Goal: Information Seeking & Learning: Learn about a topic

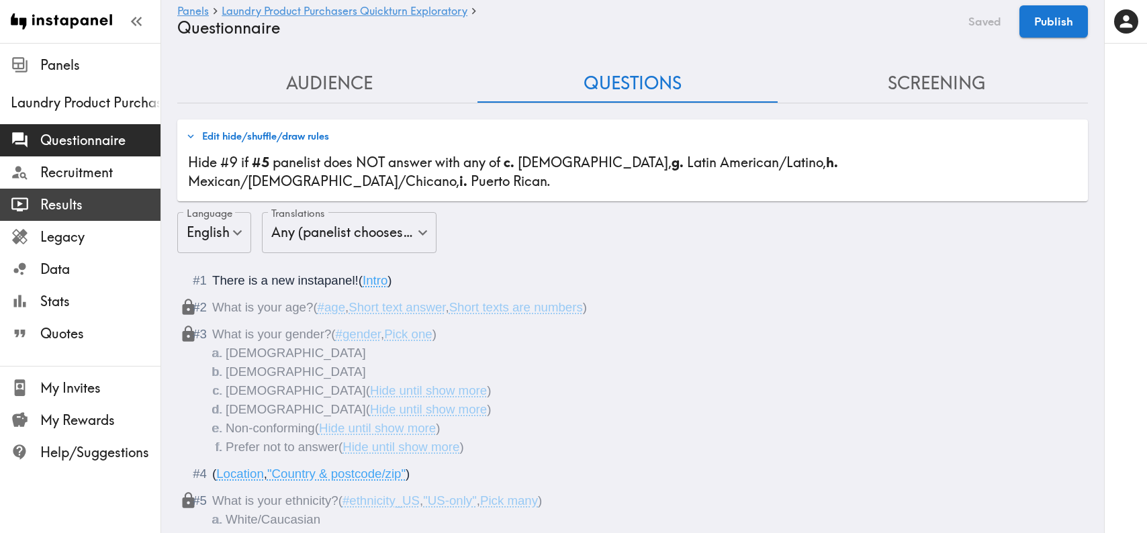
click at [97, 208] on span "Results" at bounding box center [100, 204] width 120 height 19
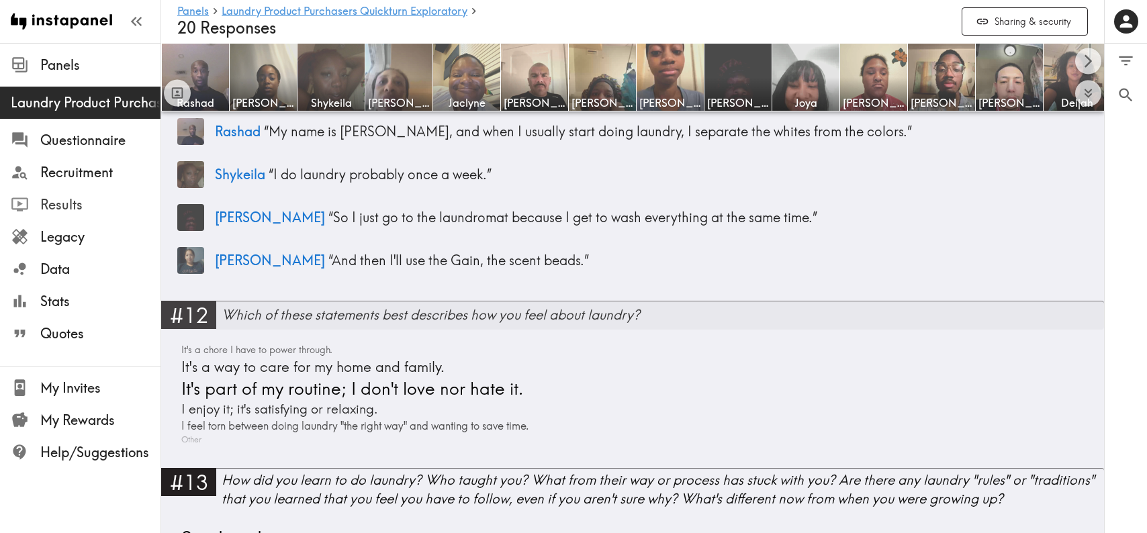
scroll to position [3329, 0]
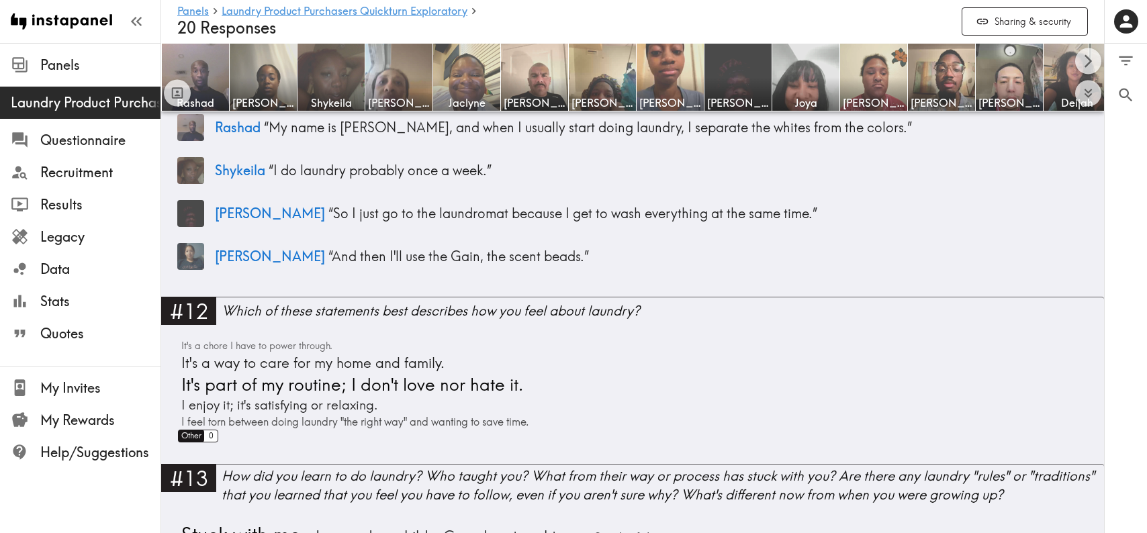
click at [190, 439] on span "Other" at bounding box center [190, 436] width 24 height 12
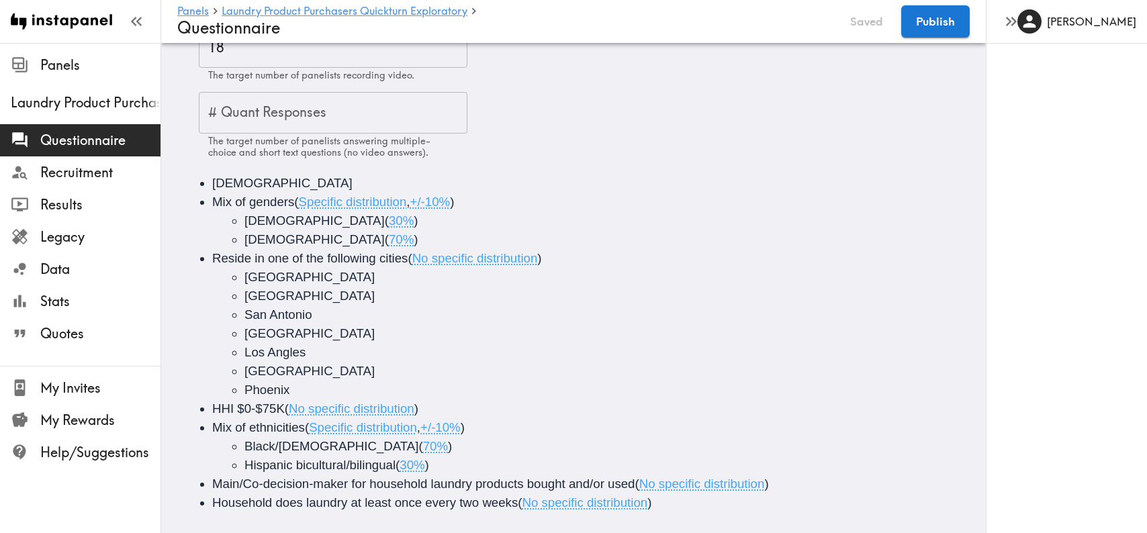
scroll to position [125, 0]
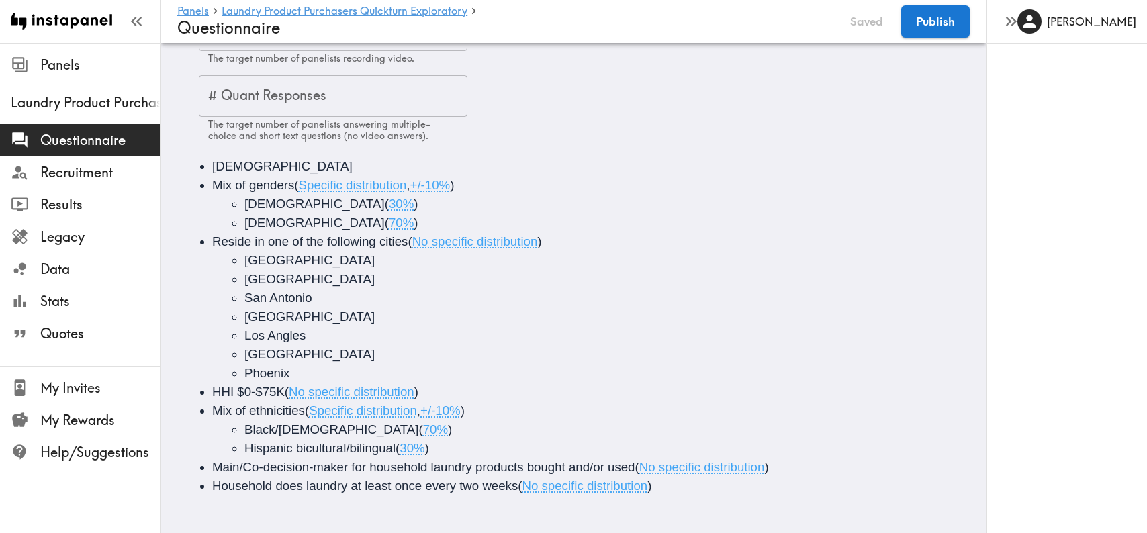
click at [463, 353] on ul "[GEOGRAPHIC_DATA] [GEOGRAPHIC_DATA] [GEOGRAPHIC_DATA] [GEOGRAPHIC_DATA] Los Ang…" at bounding box center [592, 317] width 760 height 132
click at [881, 383] on li "HHI $0-$75K ( No specific distribution )" at bounding box center [592, 392] width 760 height 19
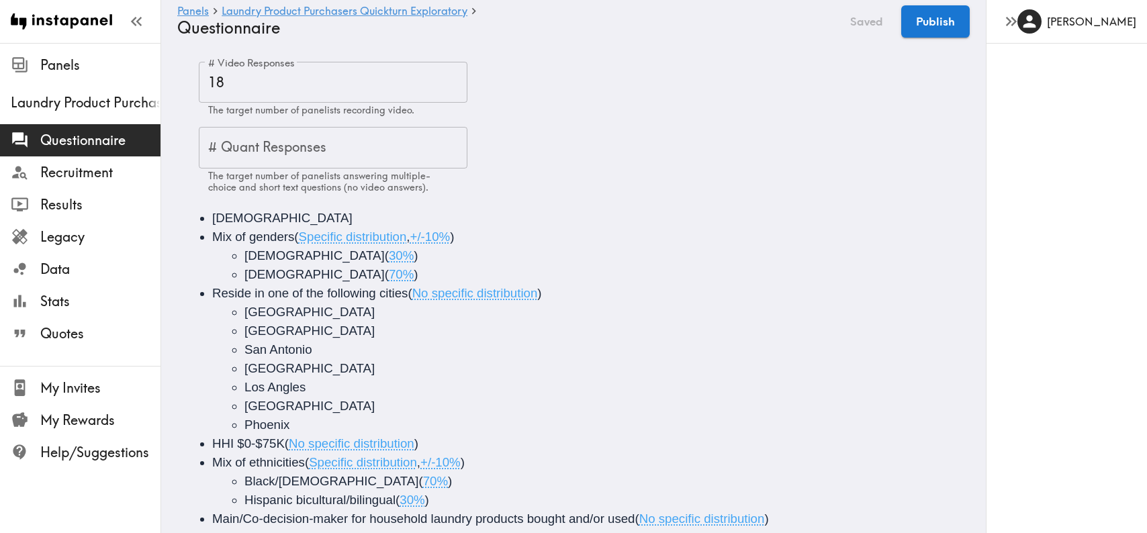
scroll to position [0, 0]
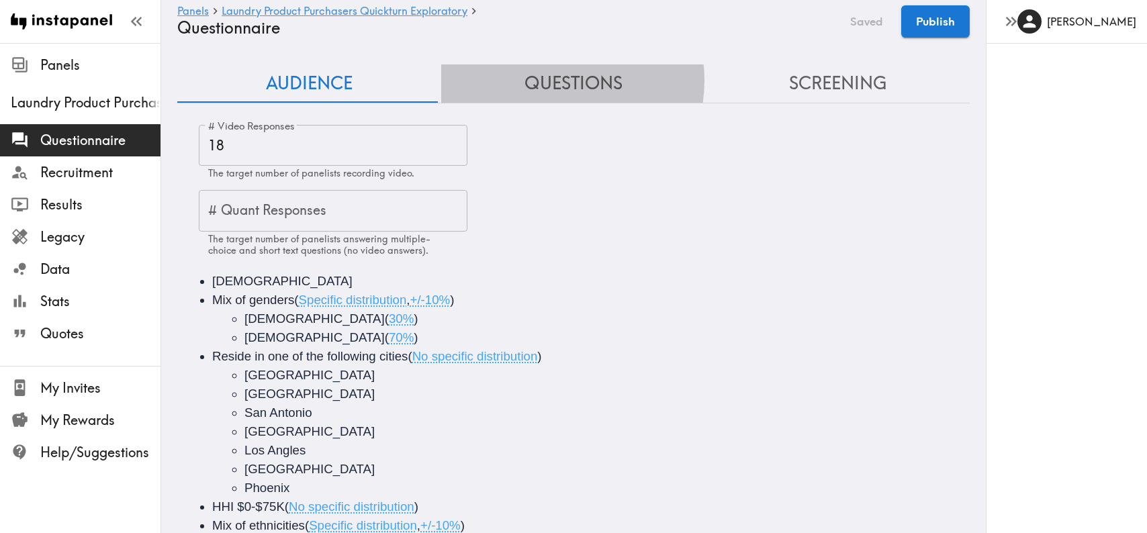
click at [552, 80] on button "Questions" at bounding box center [573, 83] width 264 height 38
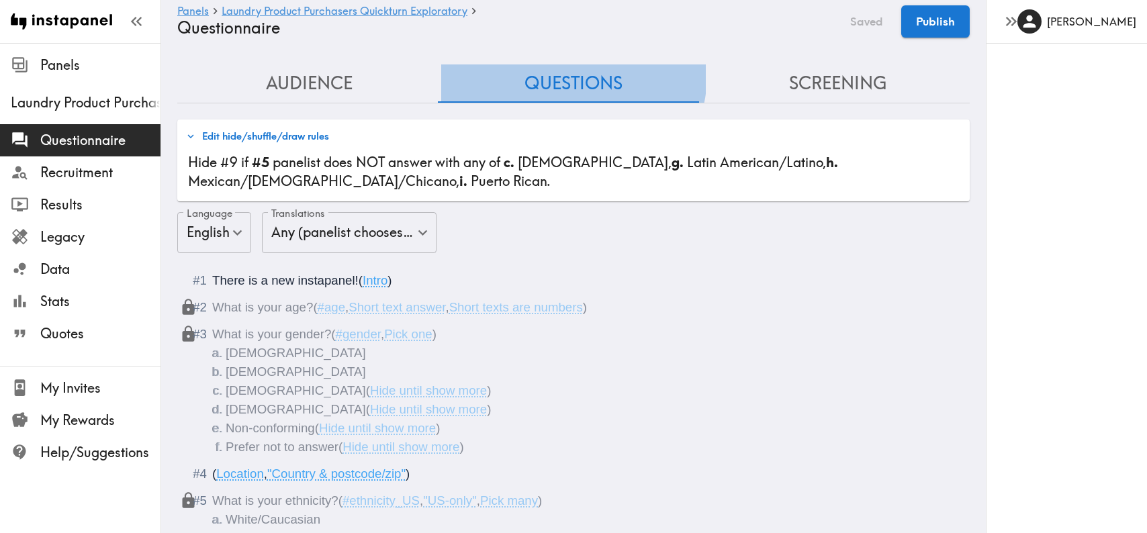
click at [569, 75] on button "Questions" at bounding box center [573, 83] width 264 height 38
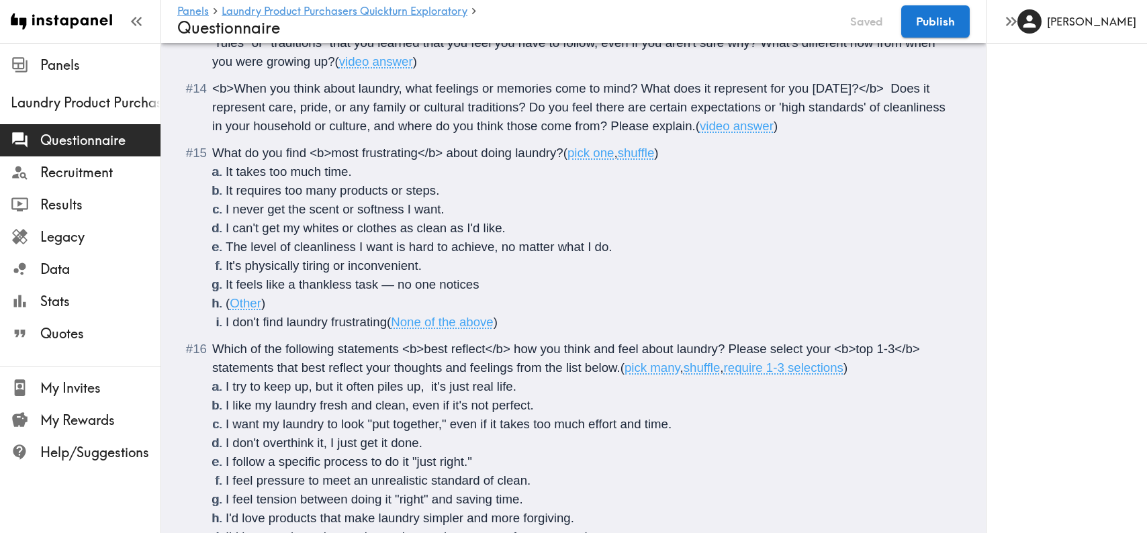
scroll to position [1458, 0]
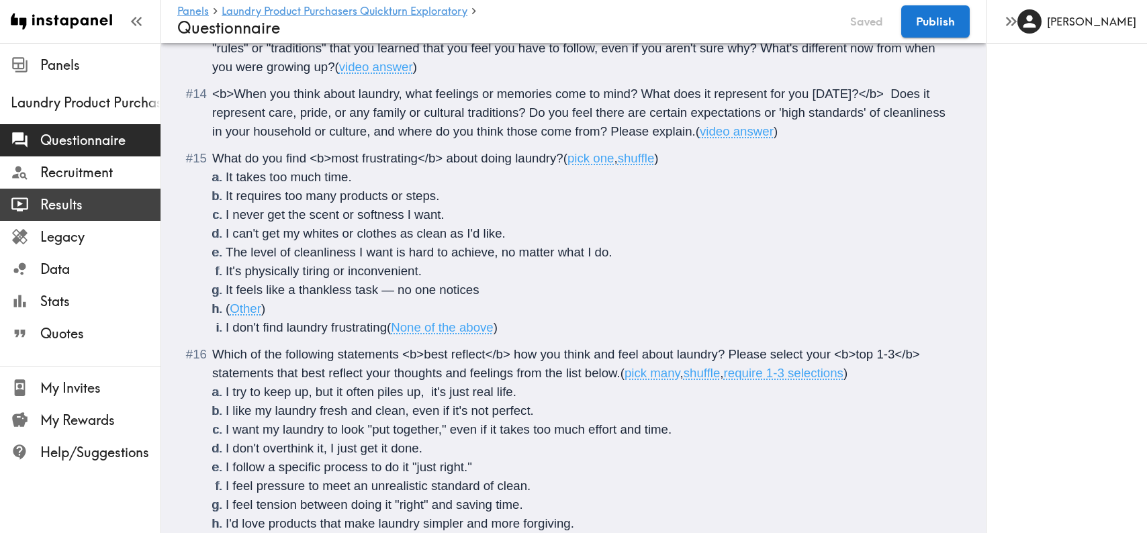
click at [73, 202] on span "Results" at bounding box center [100, 204] width 120 height 19
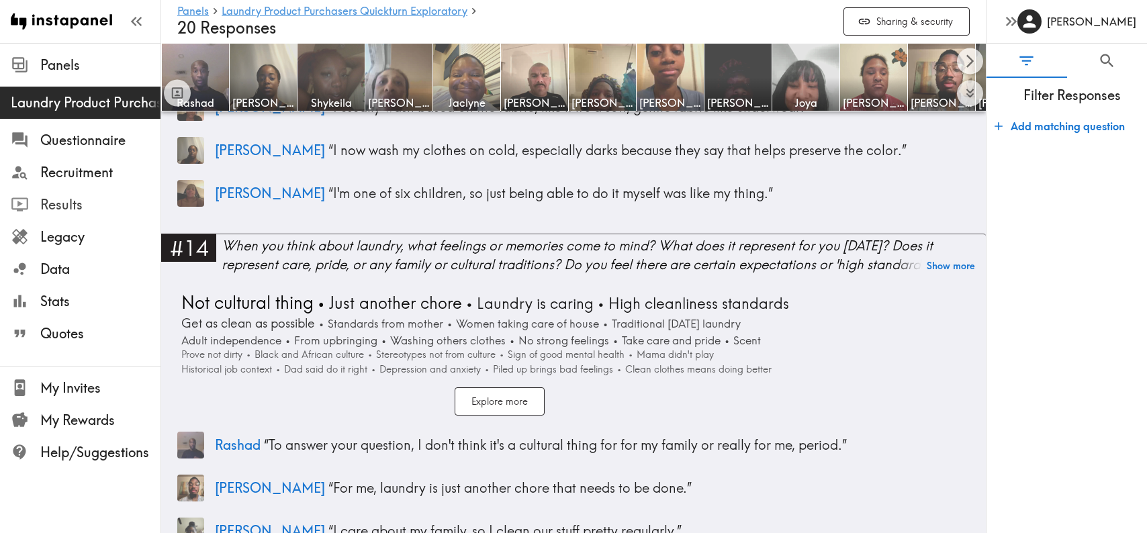
scroll to position [4073, 0]
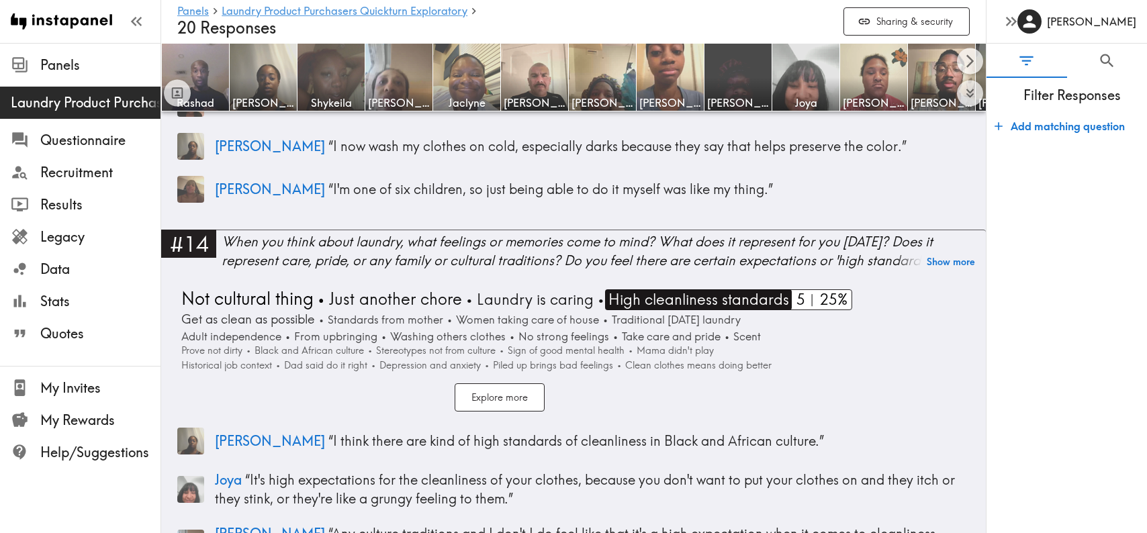
click at [718, 290] on span "High cleanliness standards" at bounding box center [697, 300] width 184 height 21
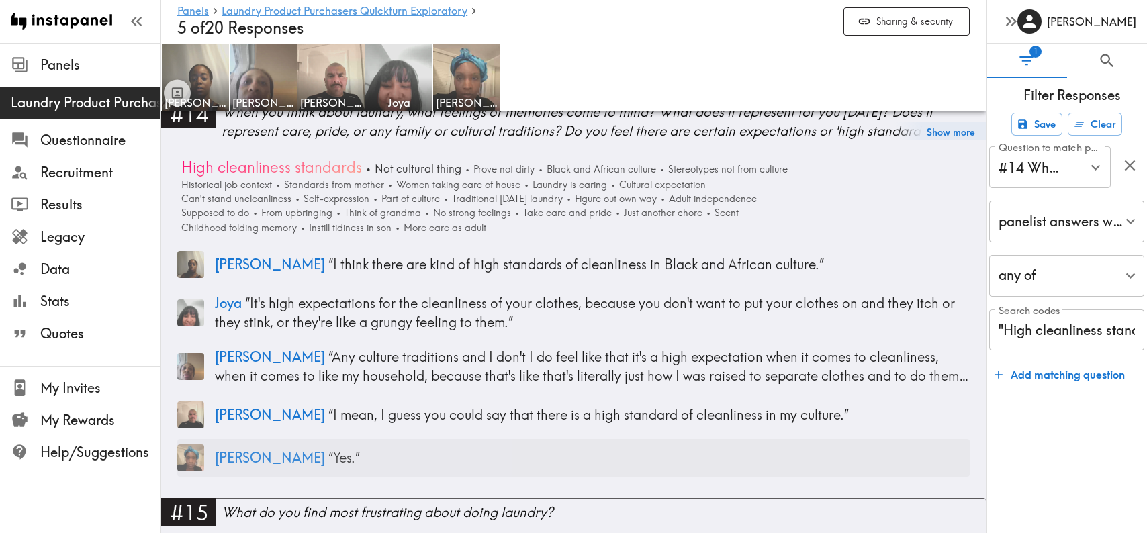
scroll to position [3717, 0]
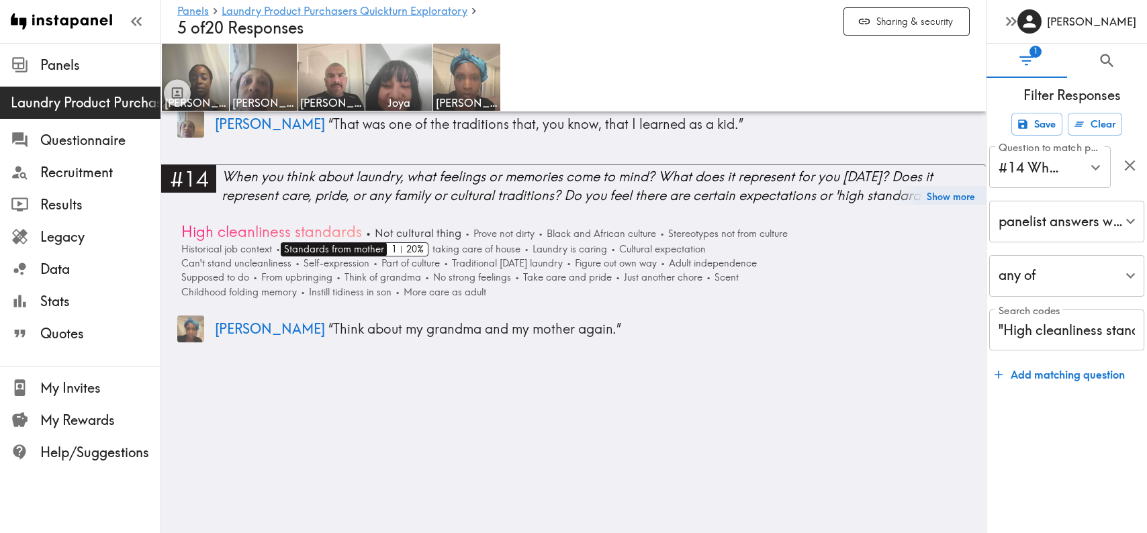
click at [310, 243] on span "Standards from mother" at bounding box center [332, 250] width 103 height 14
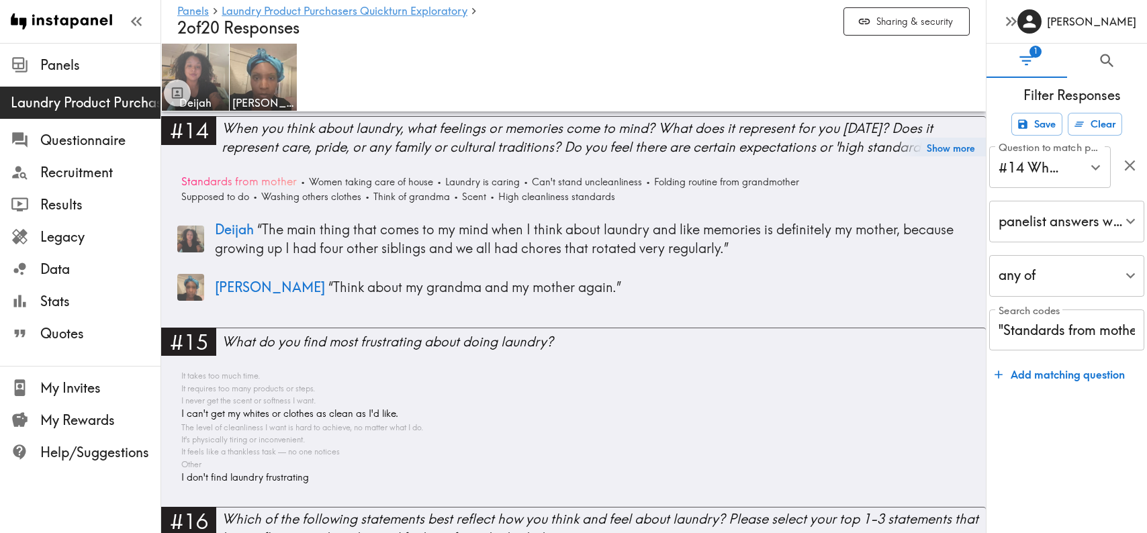
scroll to position [3508, 0]
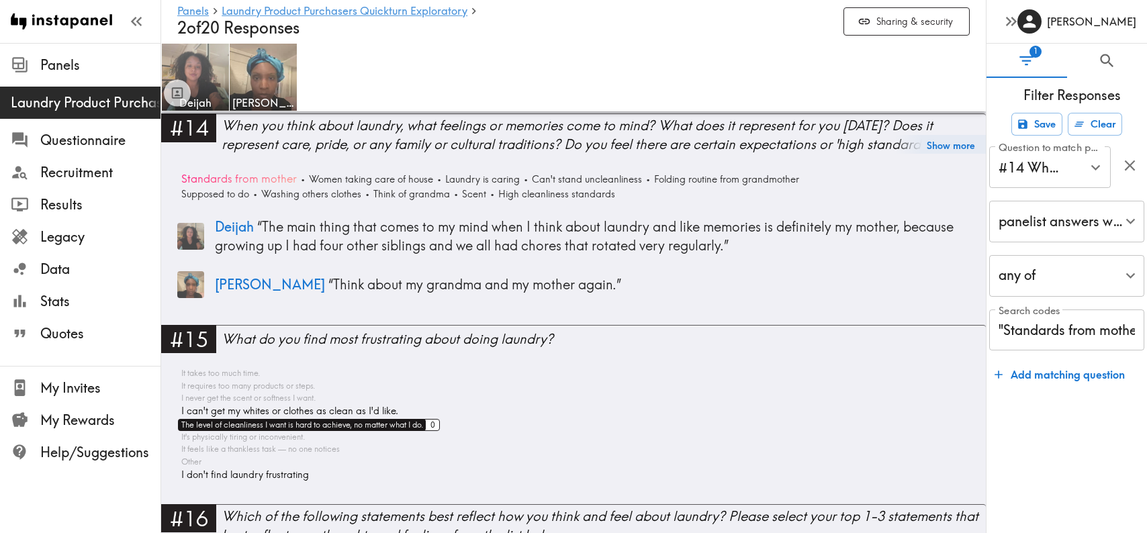
click at [335, 419] on span "The level of cleanliness I want is hard to achieve, no matter what I do." at bounding box center [300, 425] width 245 height 12
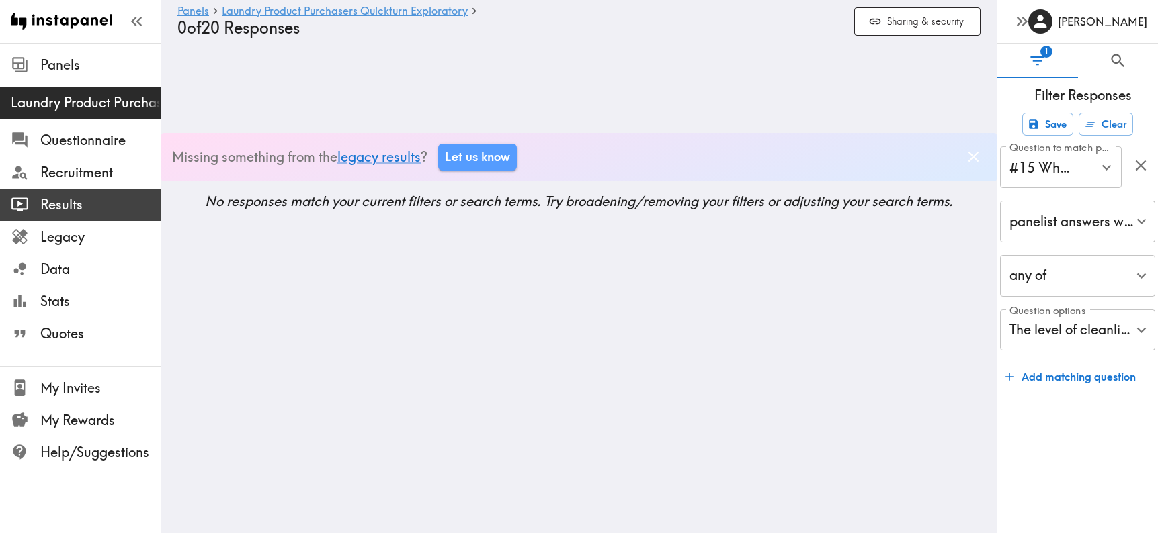
click at [74, 204] on span "Results" at bounding box center [100, 204] width 120 height 19
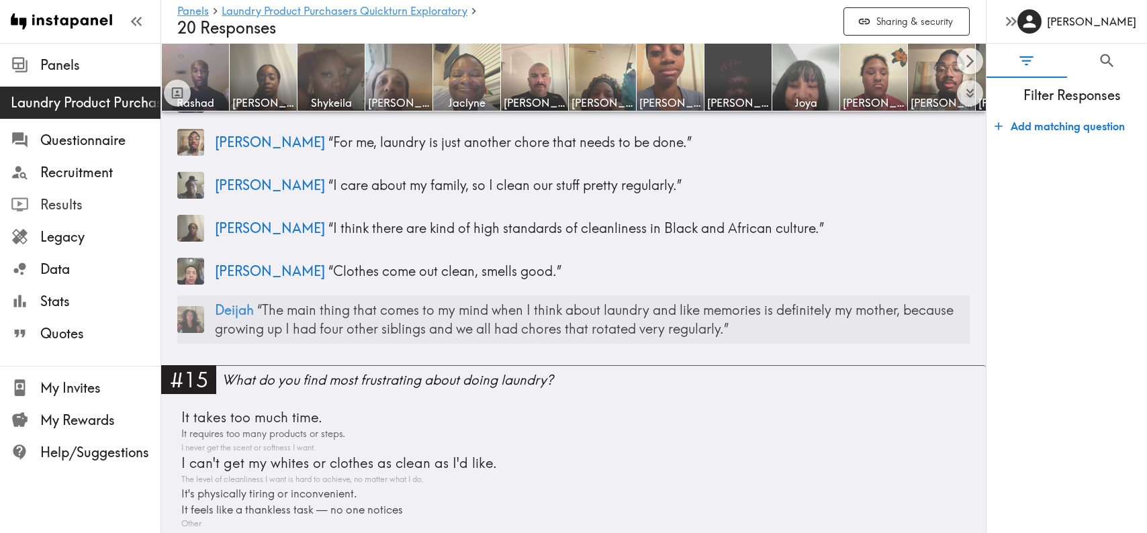
scroll to position [4435, 0]
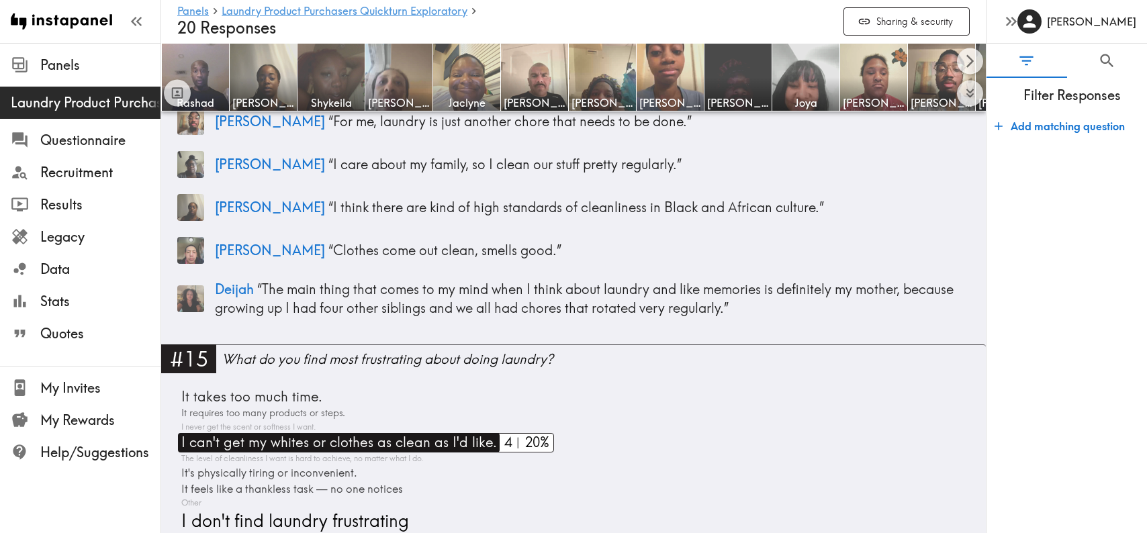
click at [354, 433] on span "I can't get my whites or clothes as clean as I'd like." at bounding box center [337, 442] width 319 height 19
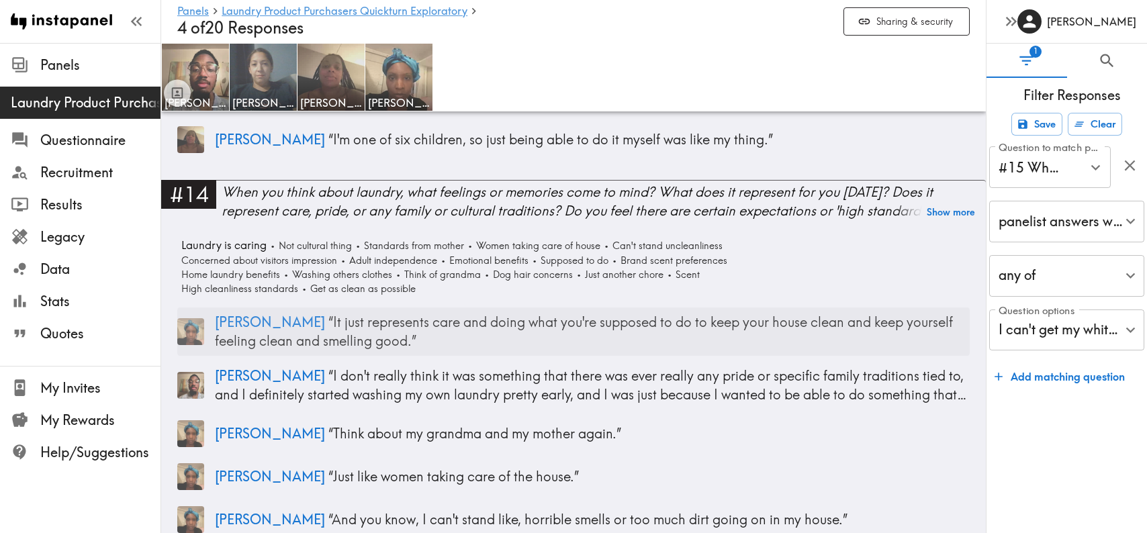
scroll to position [3633, 0]
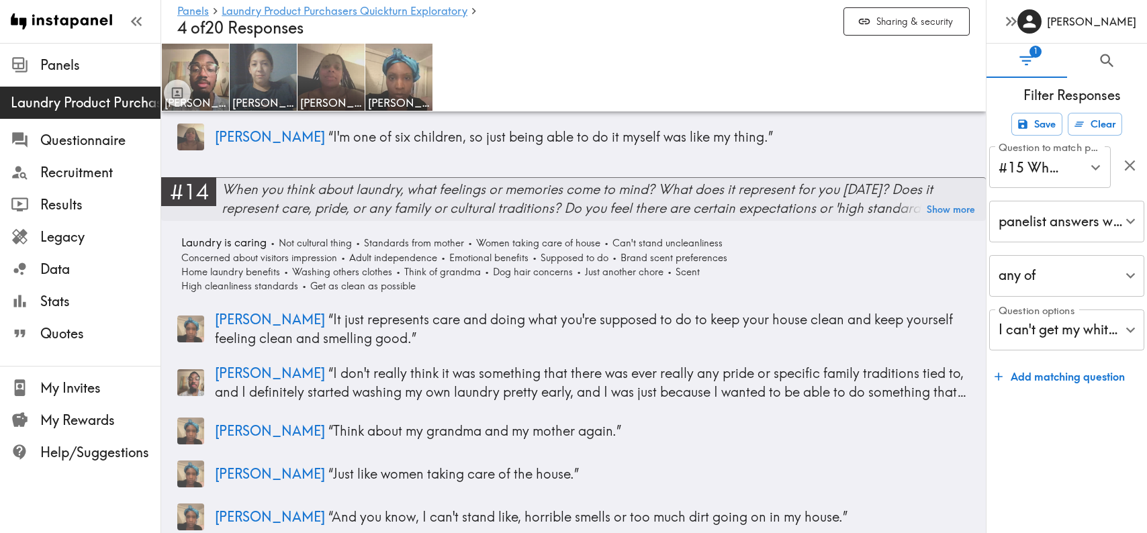
click at [195, 179] on div "#14" at bounding box center [188, 191] width 55 height 28
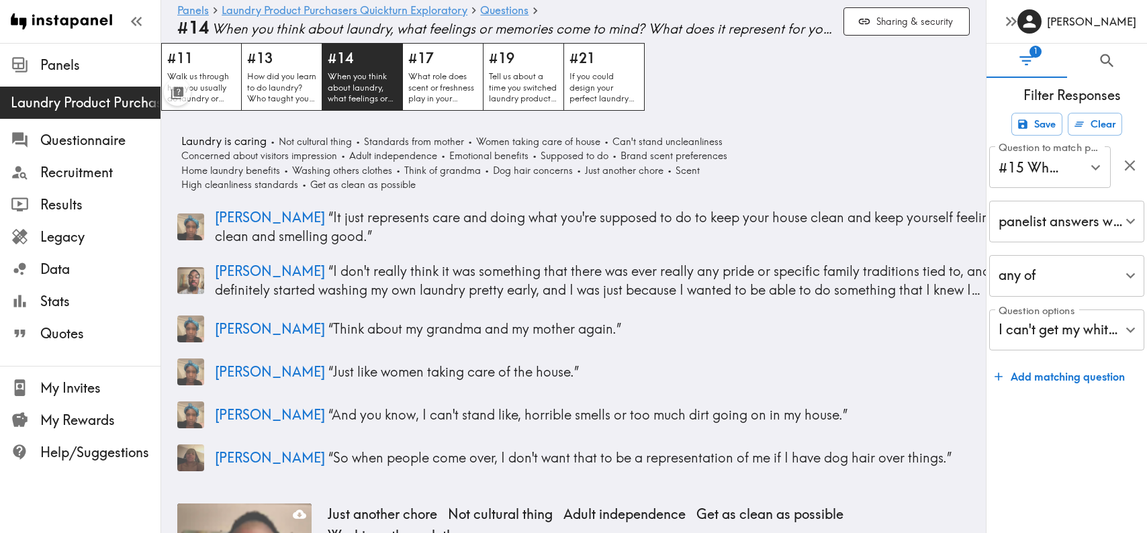
click at [368, 87] on p "When you think about laundry, what feelings or memories come to mind? What does…" at bounding box center [362, 88] width 69 height 34
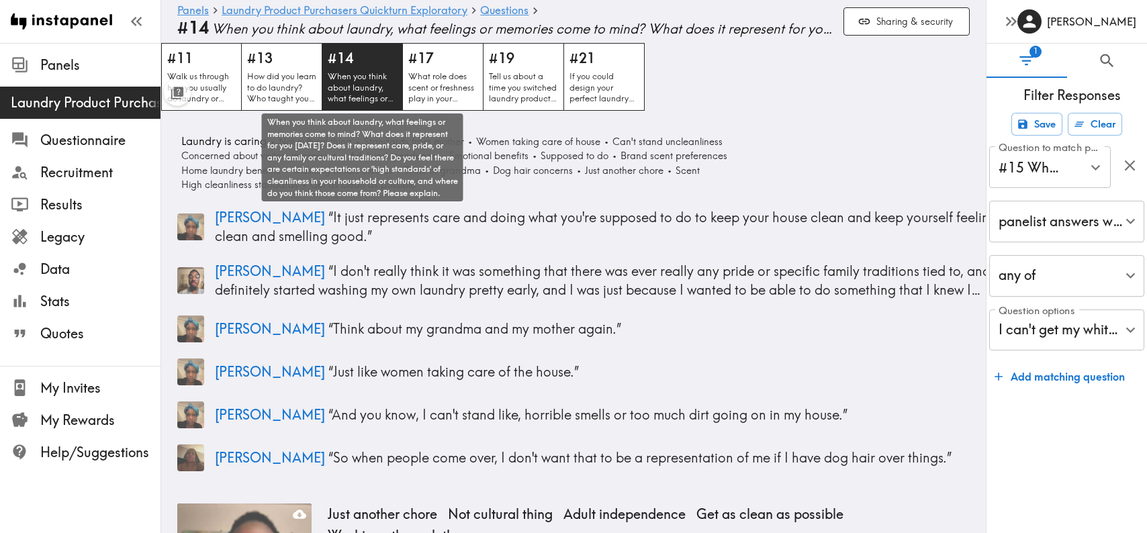
click at [369, 73] on p "When you think about laundry, what feelings or memories come to mind? What does…" at bounding box center [362, 88] width 69 height 34
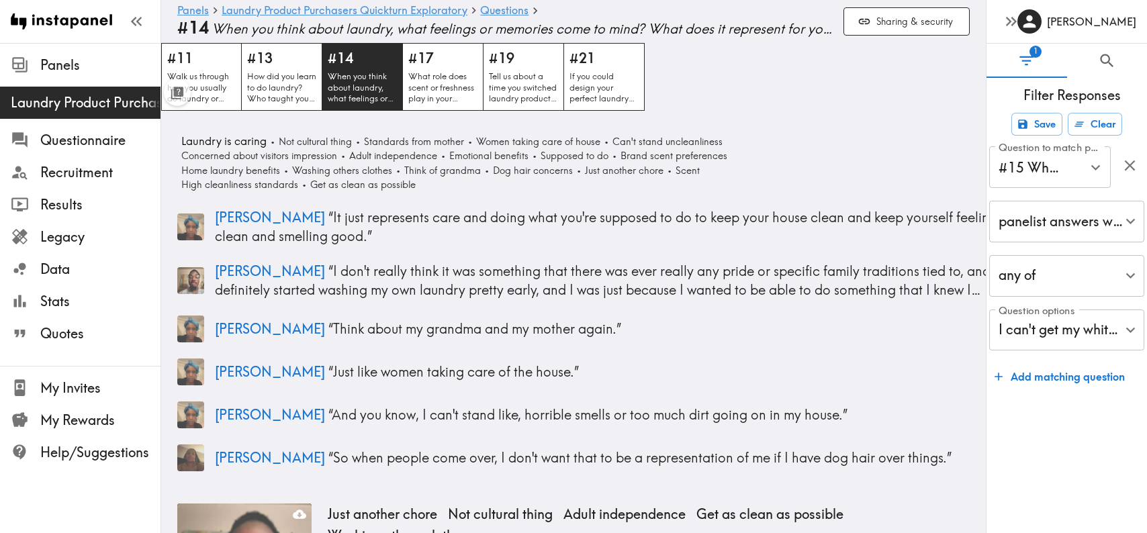
click at [887, 108] on div "#11 Walk us through how you usually do laundry or your laundry routine. What pr…" at bounding box center [573, 77] width 825 height 68
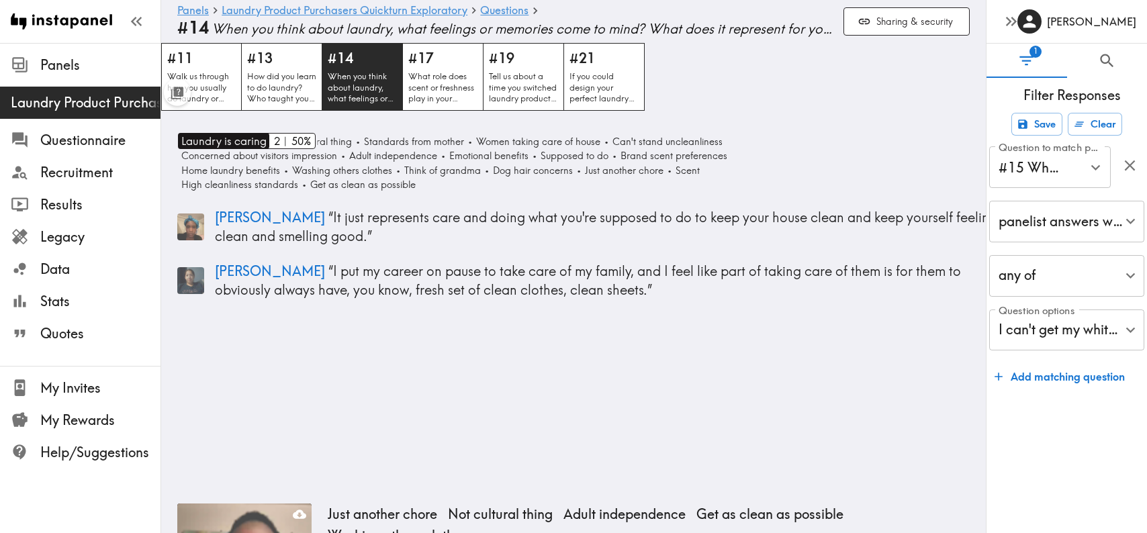
click at [214, 139] on span "Laundry is caring" at bounding box center [222, 141] width 89 height 16
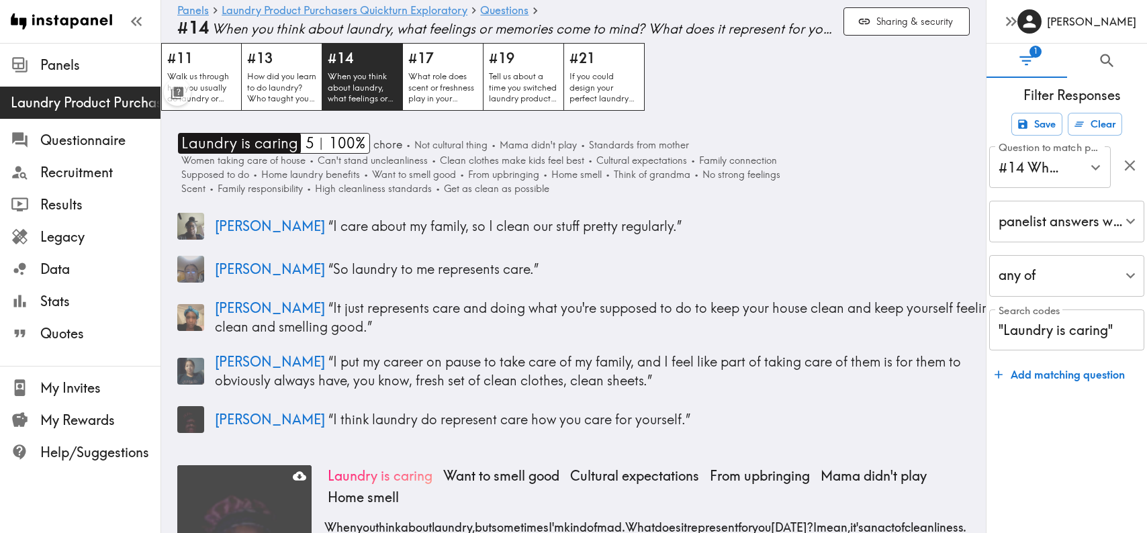
click at [251, 146] on span "Laundry is caring" at bounding box center [238, 143] width 120 height 21
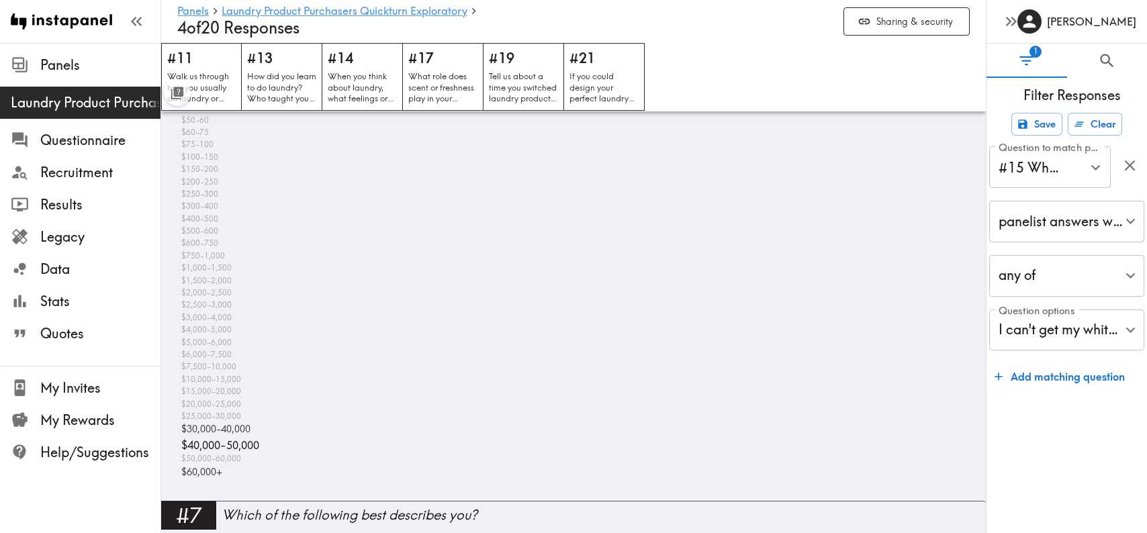
scroll to position [1890, 0]
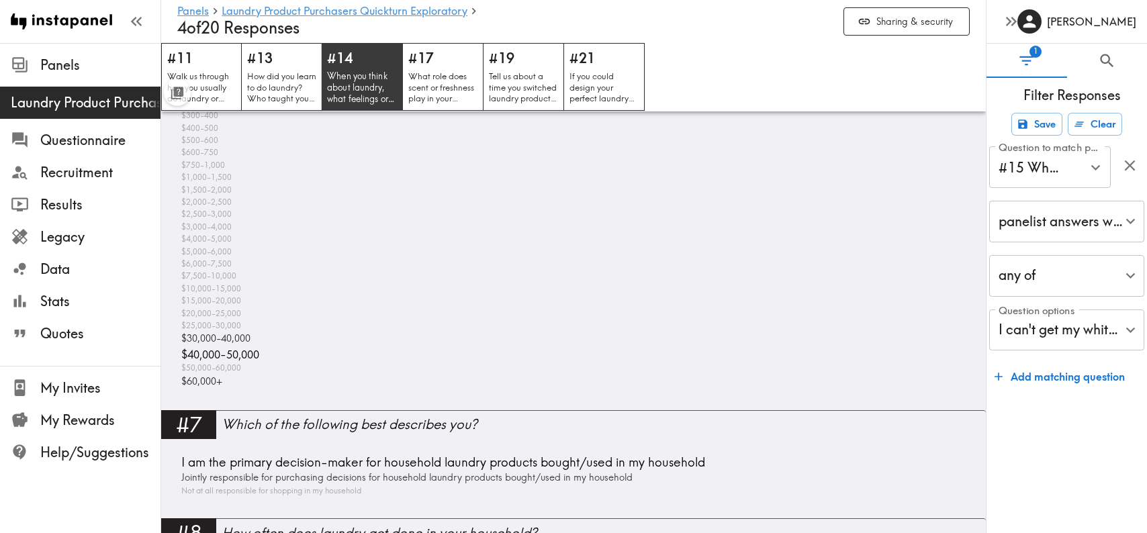
click at [363, 82] on p "When you think about laundry, what feelings or memories come to mind? What does…" at bounding box center [362, 88] width 71 height 34
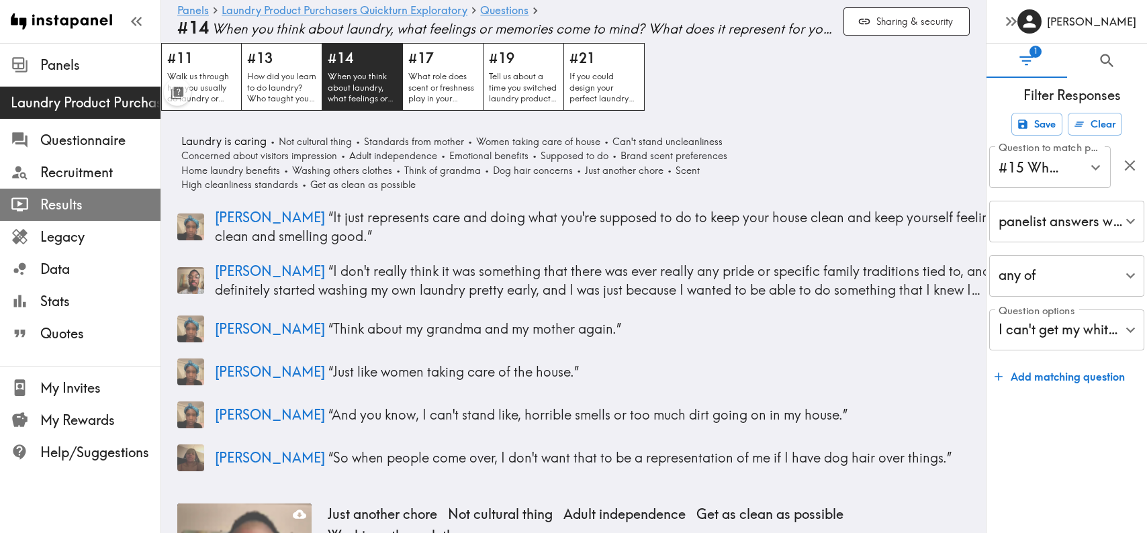
click at [69, 203] on span "Results" at bounding box center [100, 204] width 120 height 19
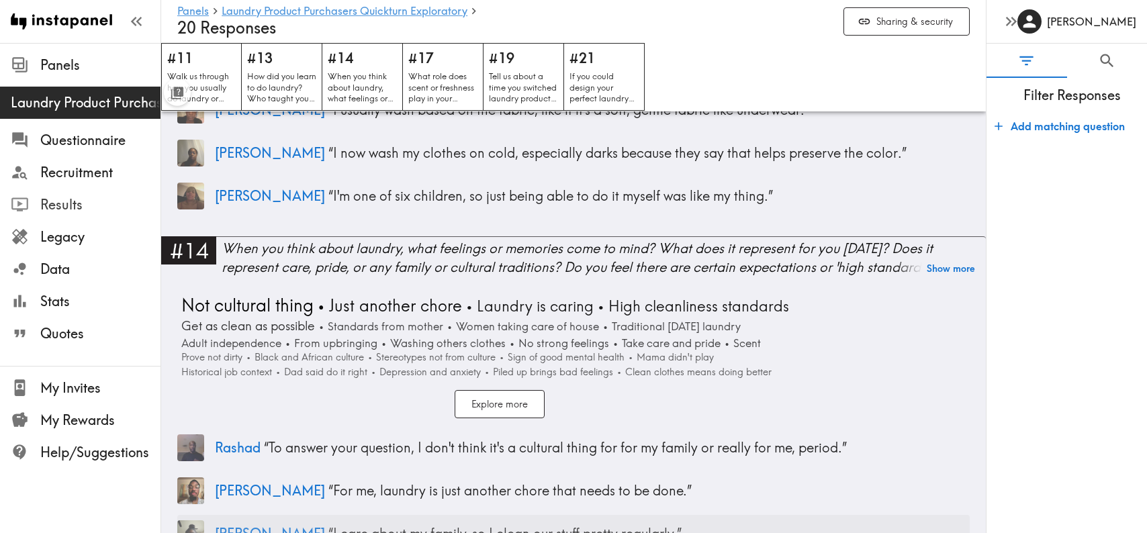
scroll to position [4061, 0]
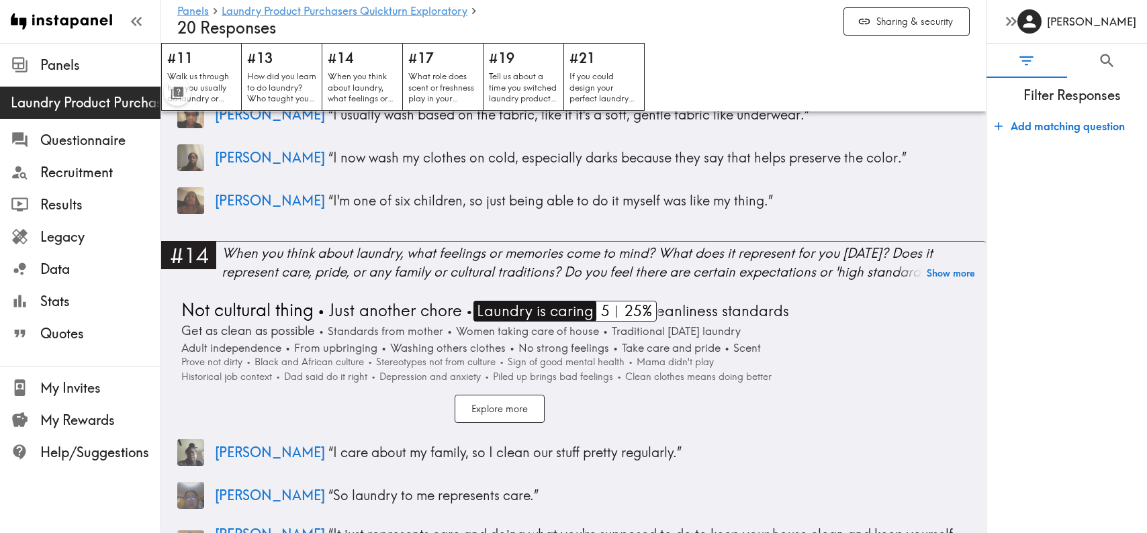
click at [546, 301] on span "Laundry is caring" at bounding box center [534, 311] width 120 height 21
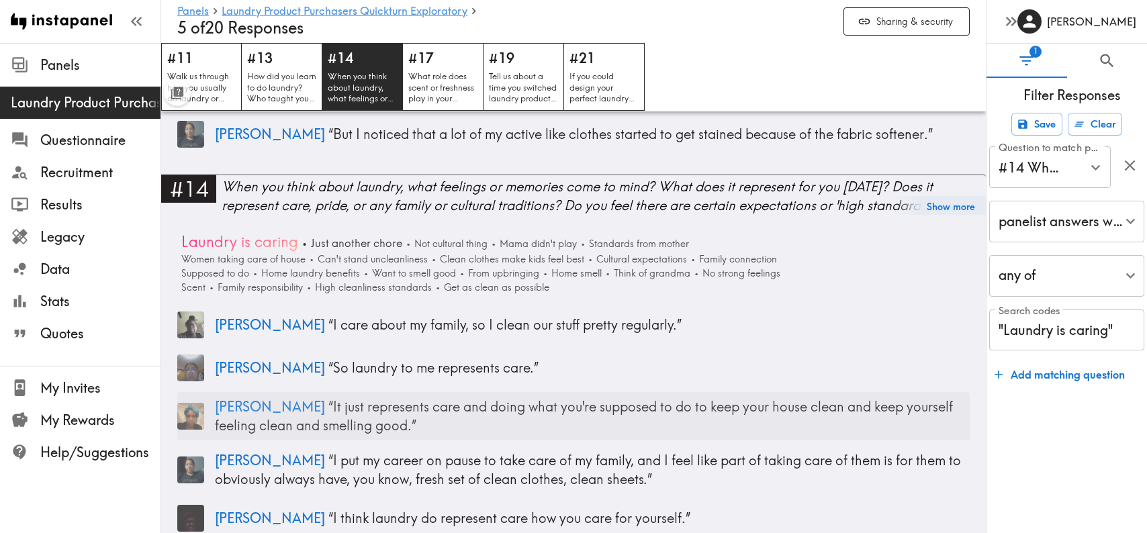
scroll to position [3696, 0]
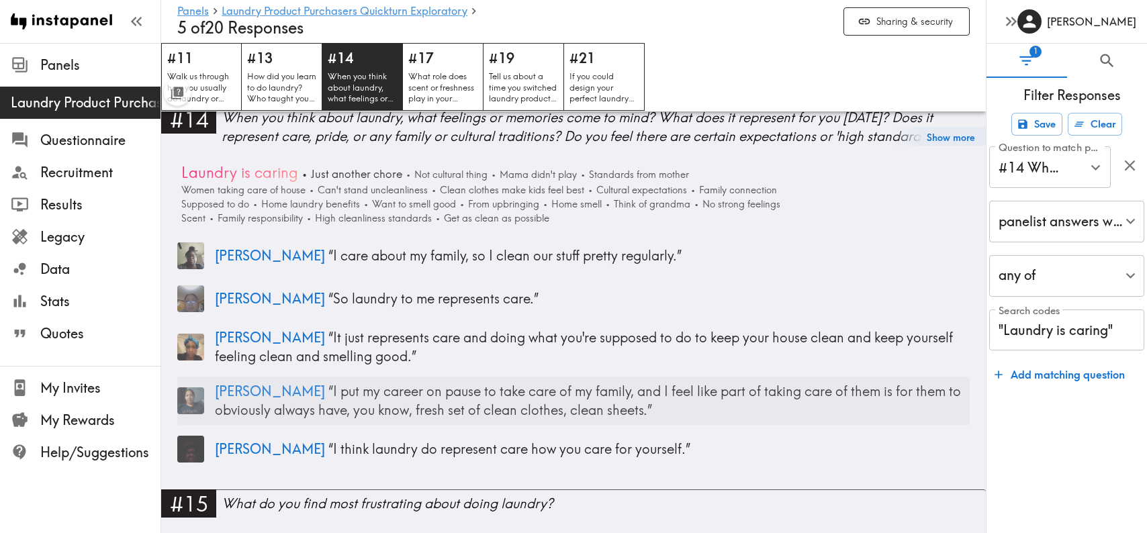
click at [193, 388] on img at bounding box center [190, 401] width 27 height 27
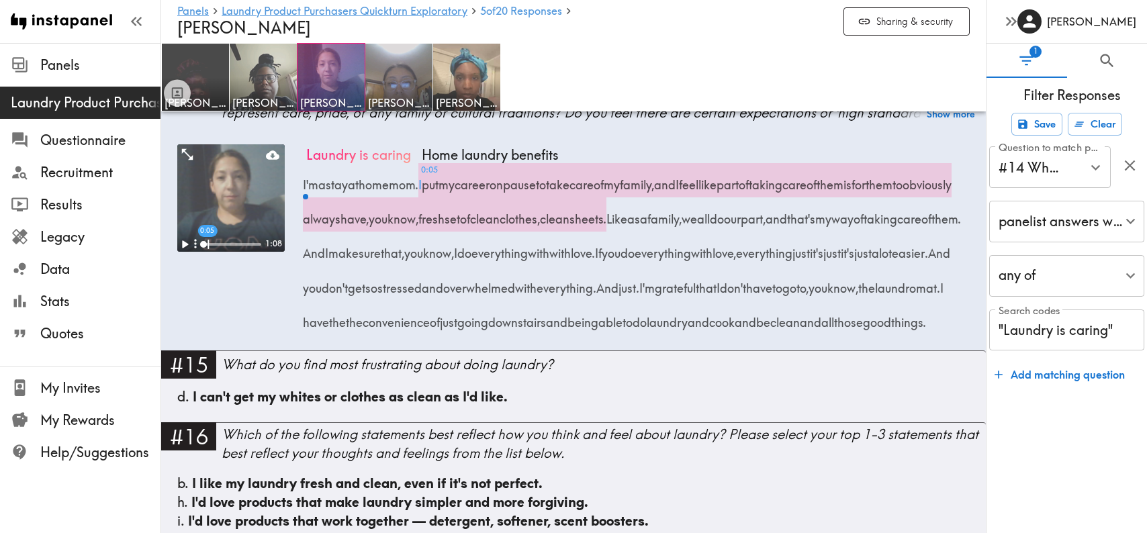
click at [422, 198] on span "0:05 I" at bounding box center [420, 180] width 3 height 34
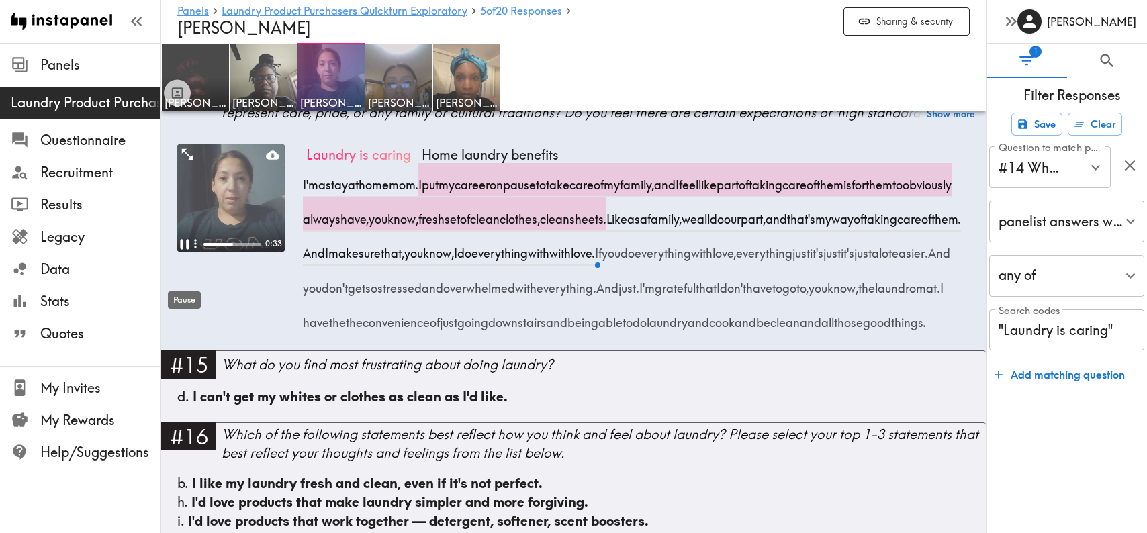
click at [187, 249] on icon "Pause" at bounding box center [184, 244] width 9 height 10
drag, startPoint x: 439, startPoint y: 216, endPoint x: 754, endPoint y: 250, distance: 316.9
click at [754, 227] on span "I put my career on pause to take care of my family, and I feel like part of tak…" at bounding box center [630, 201] width 649 height 51
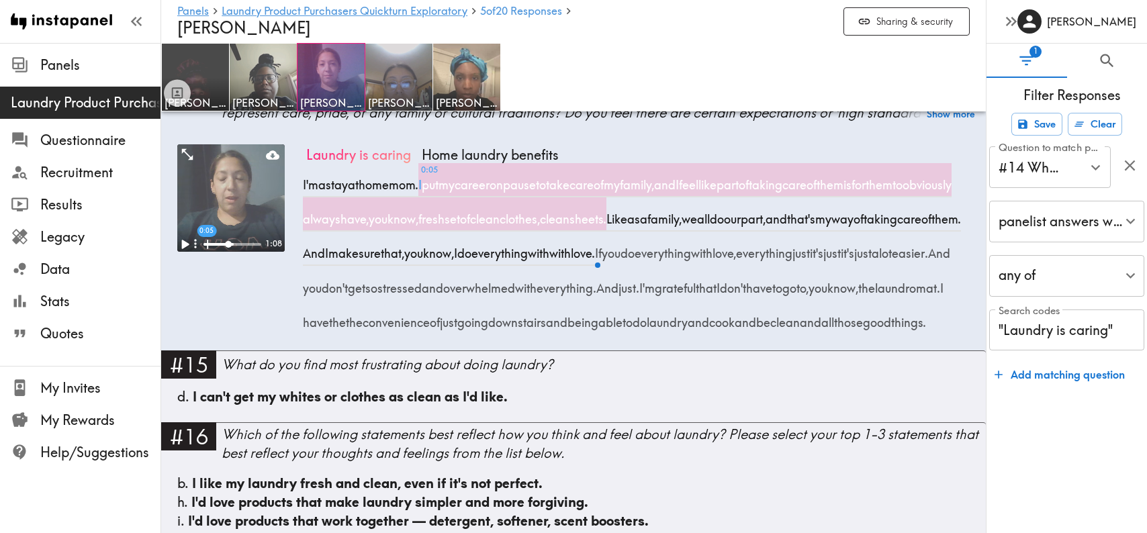
copy span "I put my career on pause to take care of my family, and I feel like part of tak…"
click at [235, 333] on div "1:08" at bounding box center [230, 247] width 107 height 206
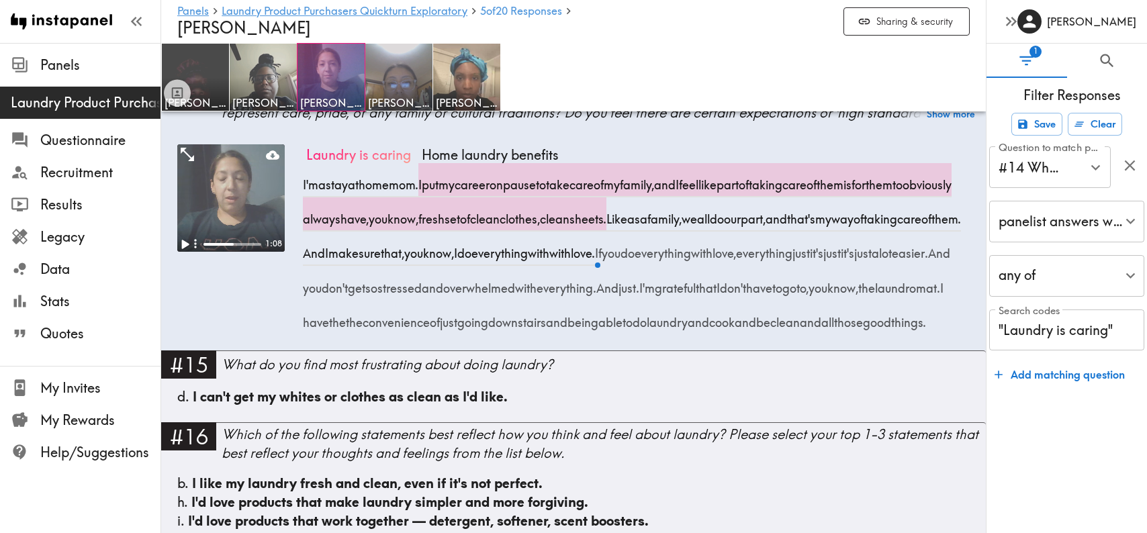
click at [191, 163] on icon "Expand" at bounding box center [187, 154] width 17 height 17
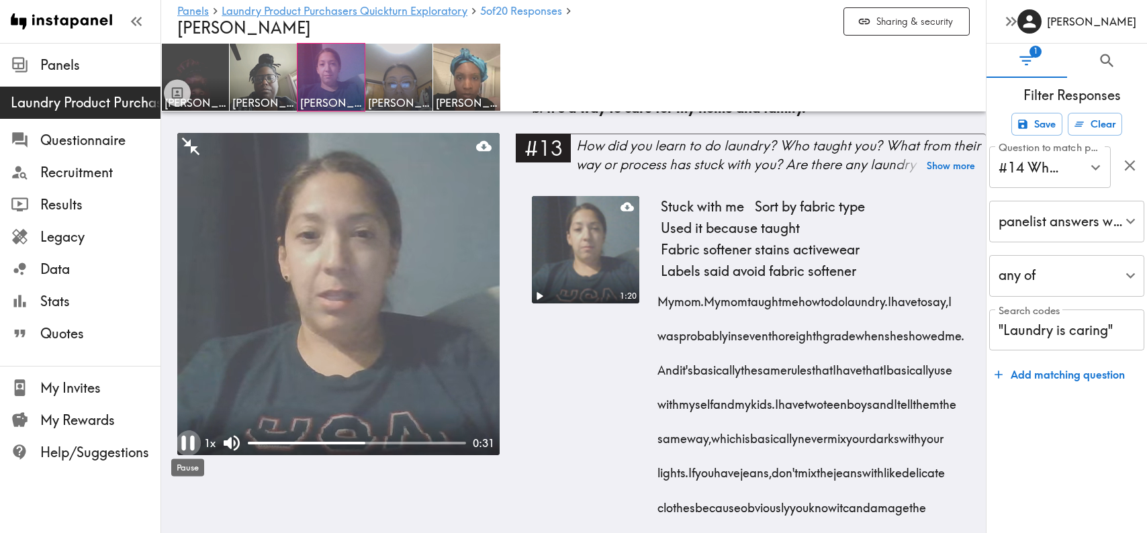
click at [189, 439] on icon "Pause" at bounding box center [188, 444] width 26 height 26
click at [578, 444] on div "1:20" at bounding box center [585, 469] width 107 height 546
click at [279, 444] on div at bounding box center [307, 443] width 118 height 3
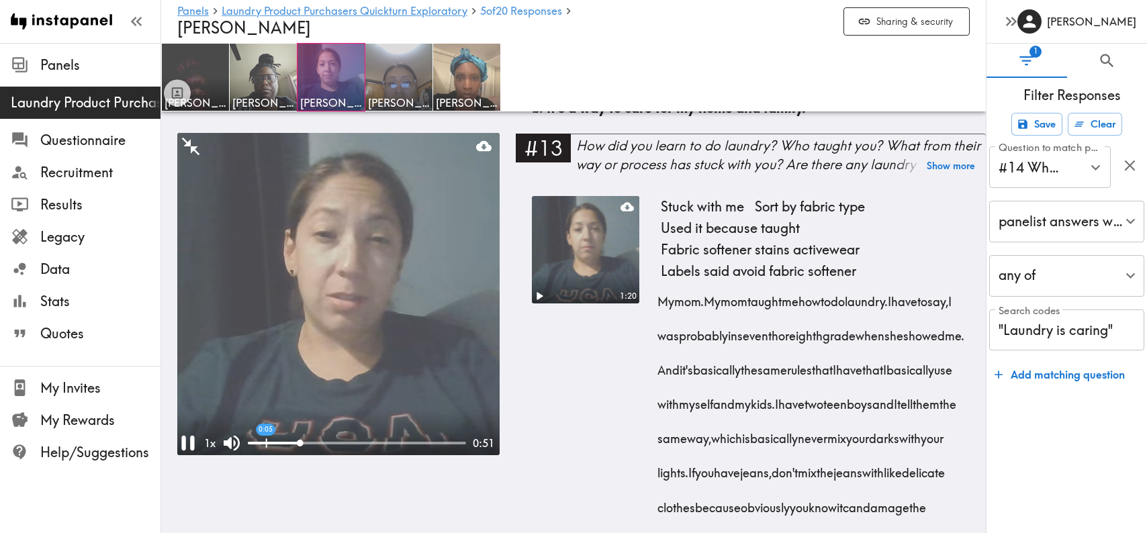
click at [266, 445] on div "0:05" at bounding box center [357, 443] width 218 height 13
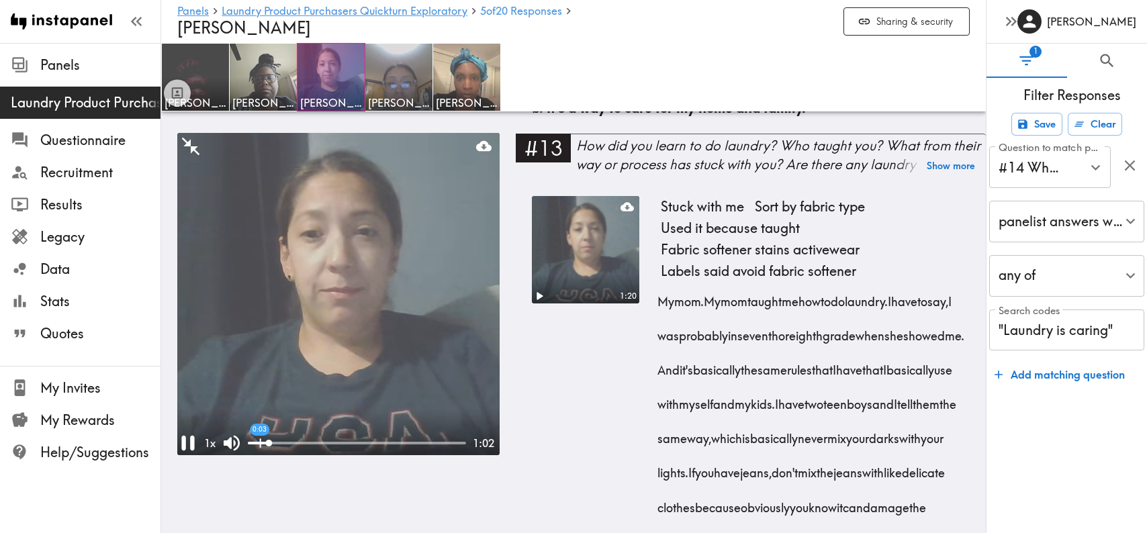
click at [260, 442] on div at bounding box center [258, 443] width 21 height 3
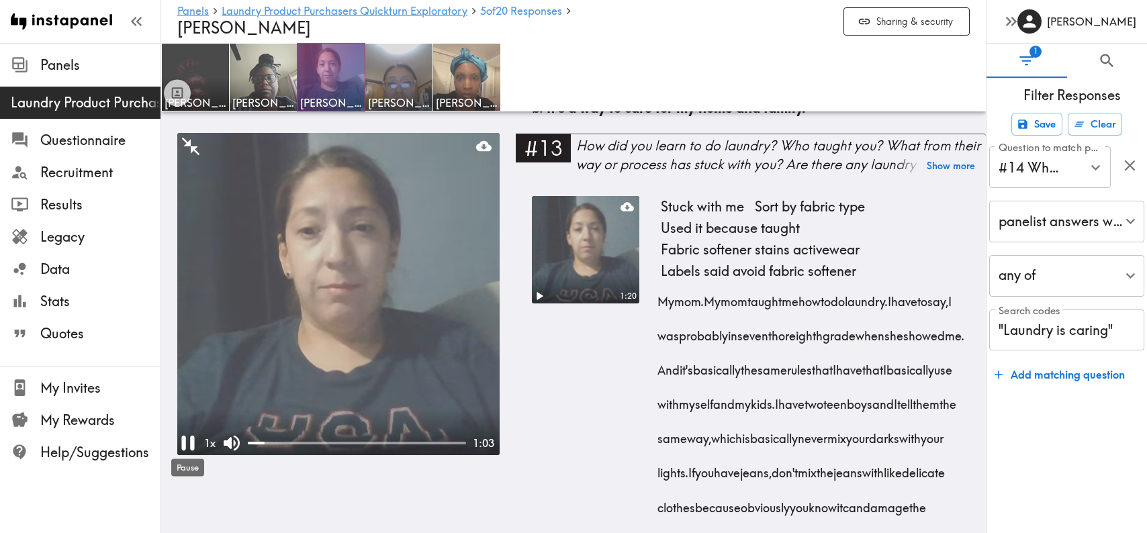
click at [187, 445] on icon "Pause" at bounding box center [188, 444] width 26 height 26
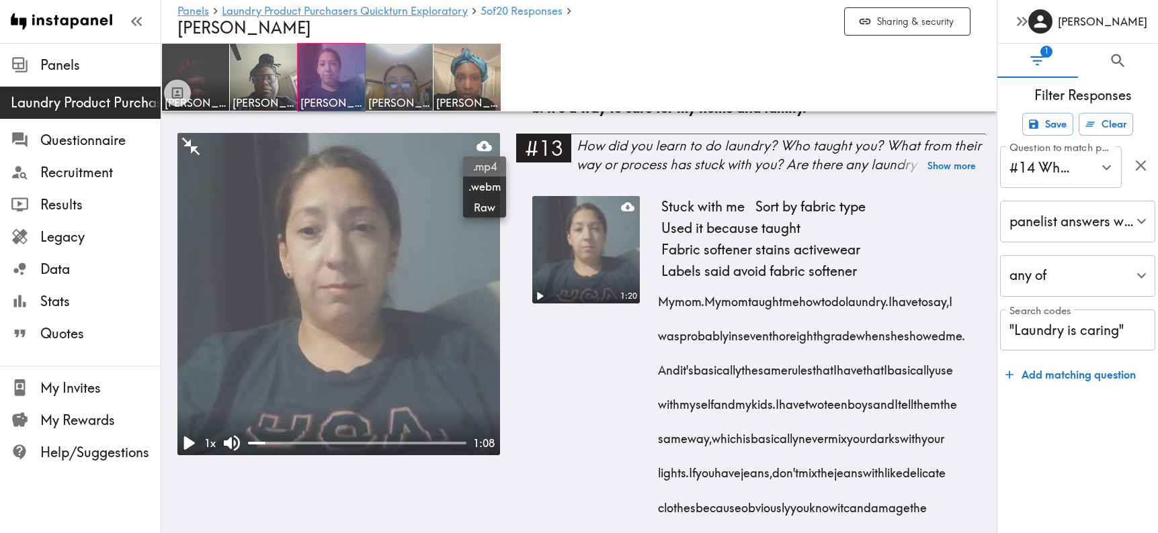
click at [487, 168] on span ".mp4" at bounding box center [484, 166] width 32 height 15
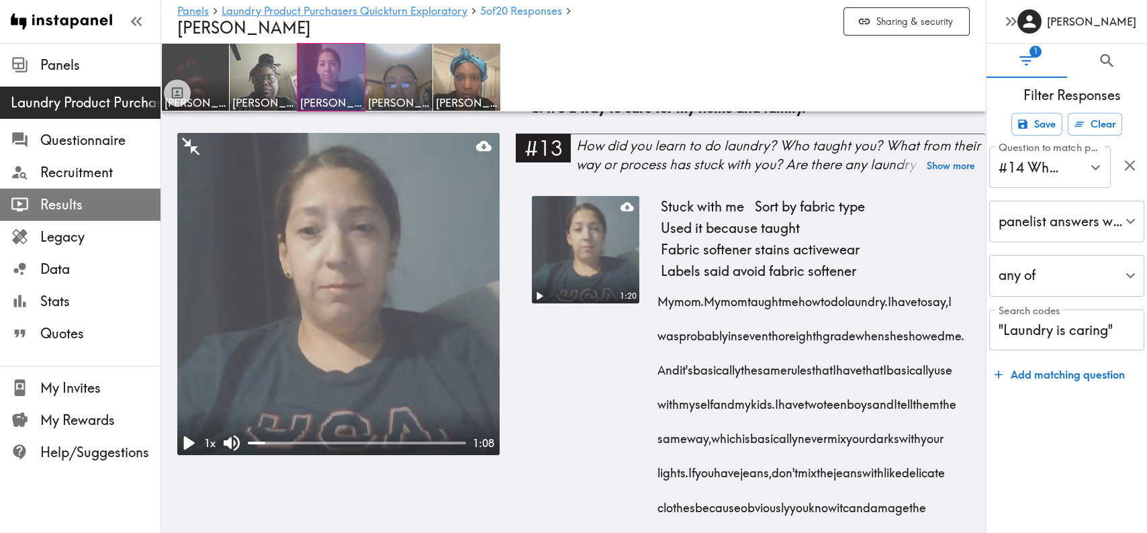
click at [60, 204] on span "Results" at bounding box center [100, 204] width 120 height 19
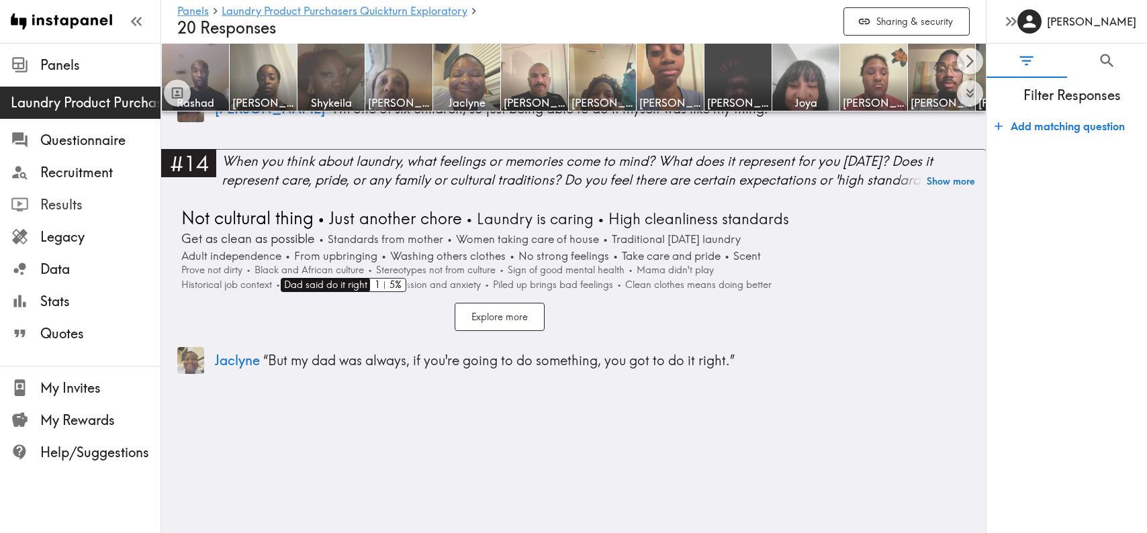
scroll to position [4152, 0]
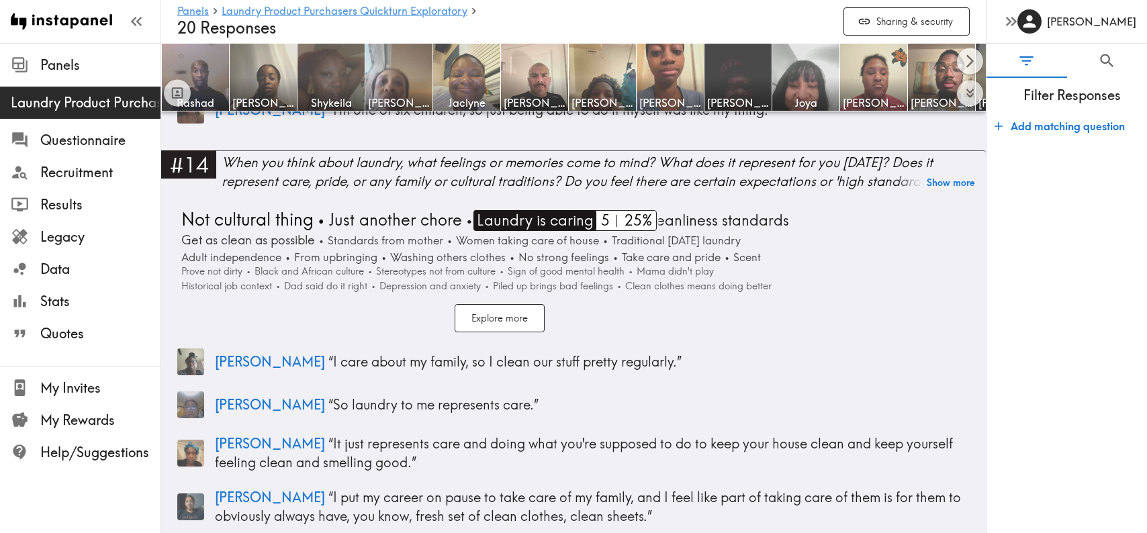
click at [530, 210] on span "Laundry is caring" at bounding box center [534, 220] width 120 height 21
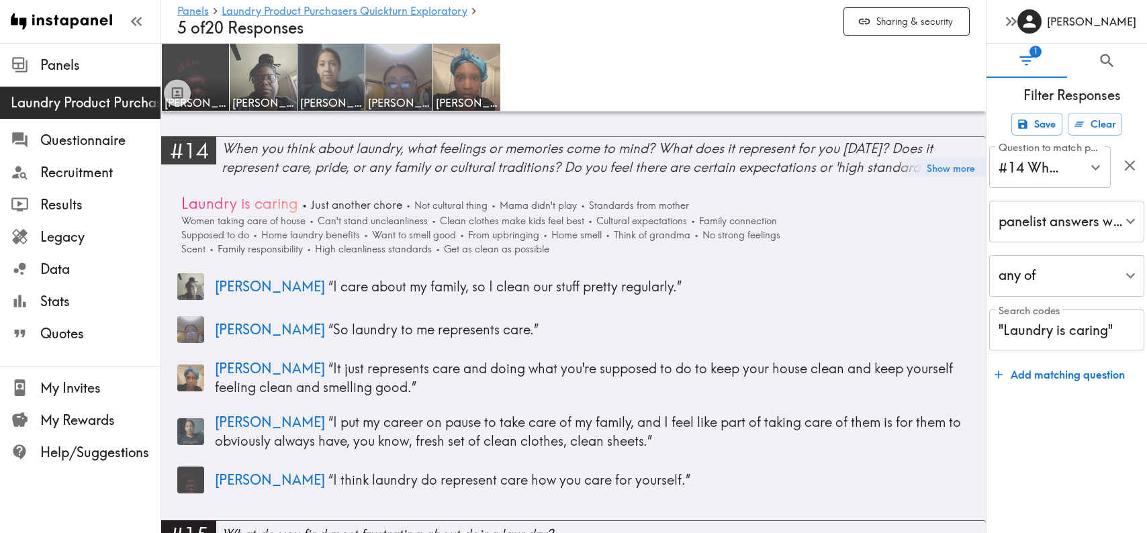
scroll to position [3684, 0]
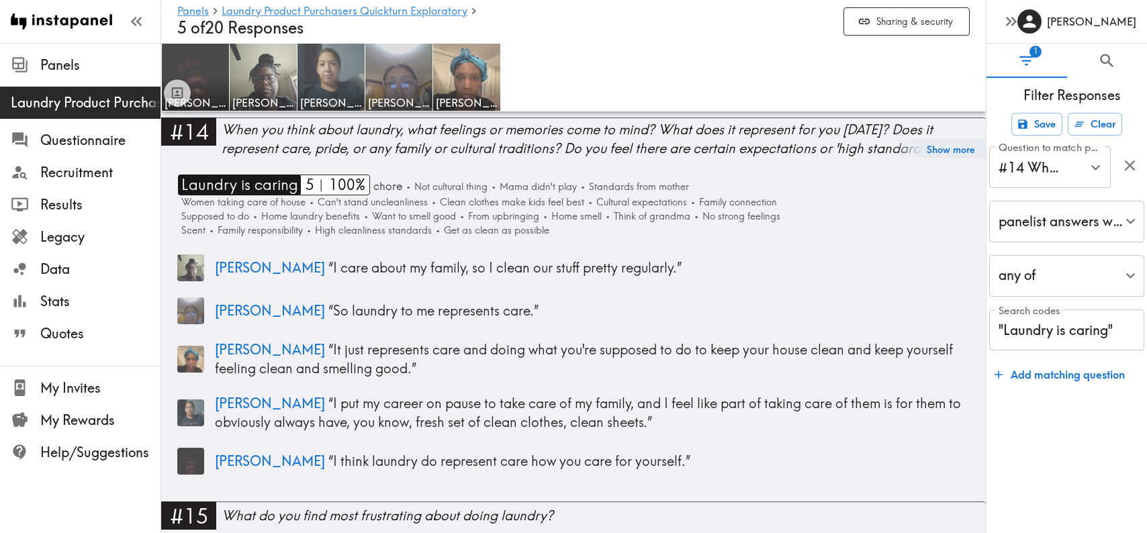
click at [264, 175] on span "Laundry is caring" at bounding box center [238, 185] width 120 height 21
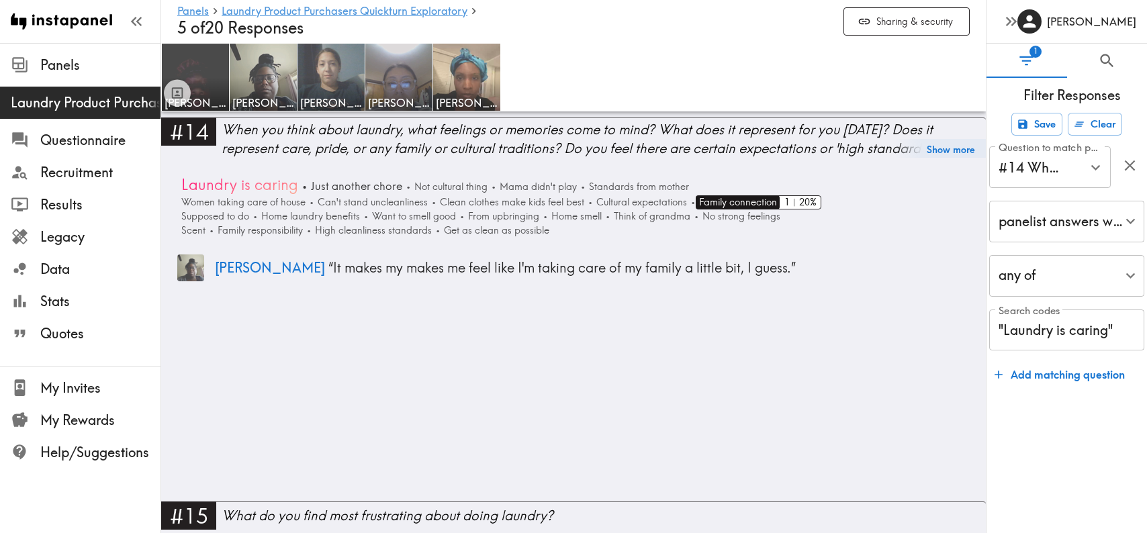
click at [721, 195] on span "Family connection" at bounding box center [736, 202] width 81 height 14
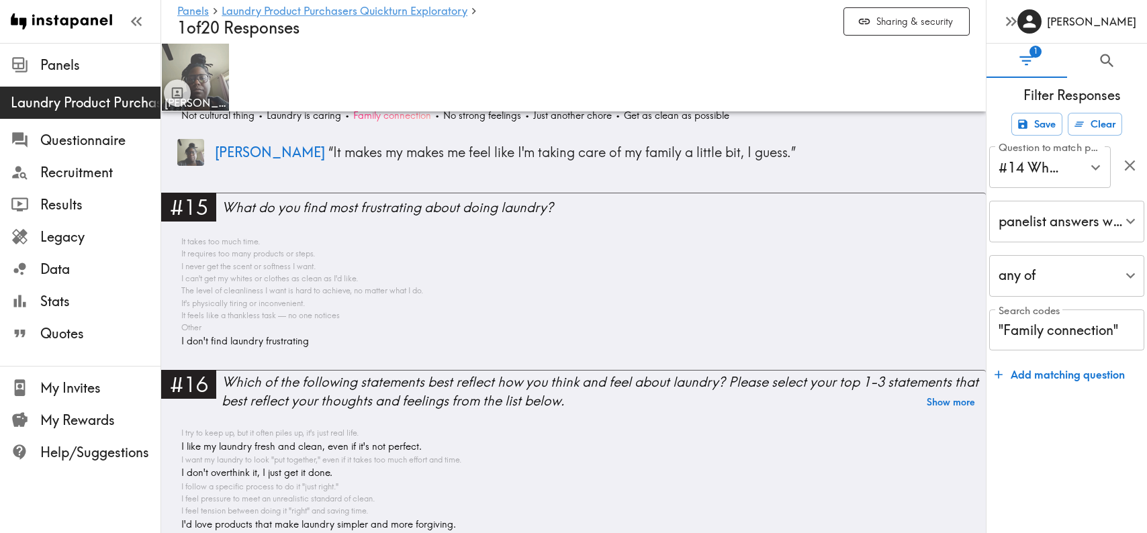
scroll to position [3362, 0]
click at [62, 213] on span "Results" at bounding box center [100, 204] width 120 height 19
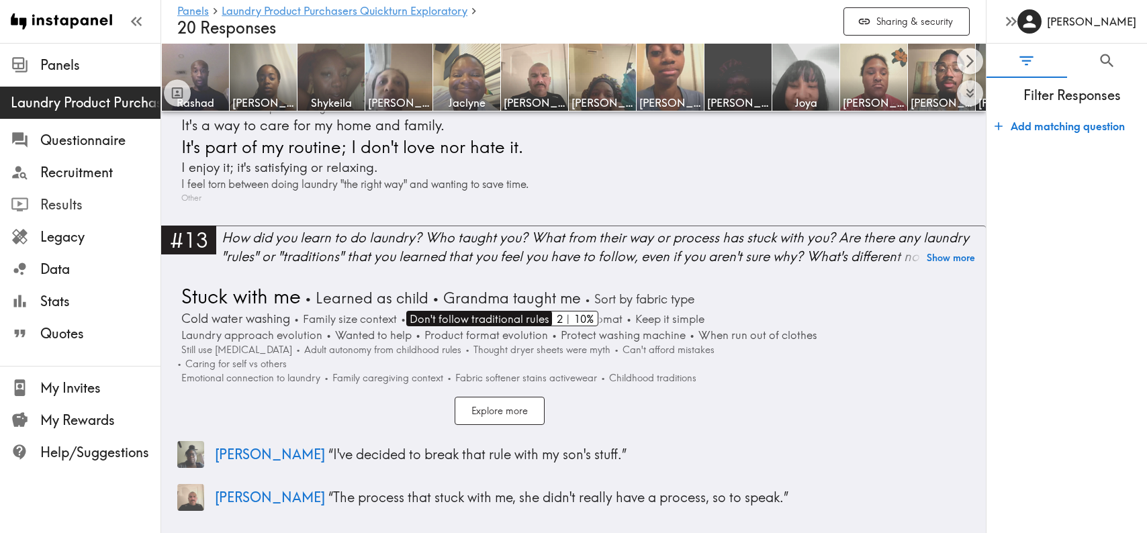
scroll to position [3564, 0]
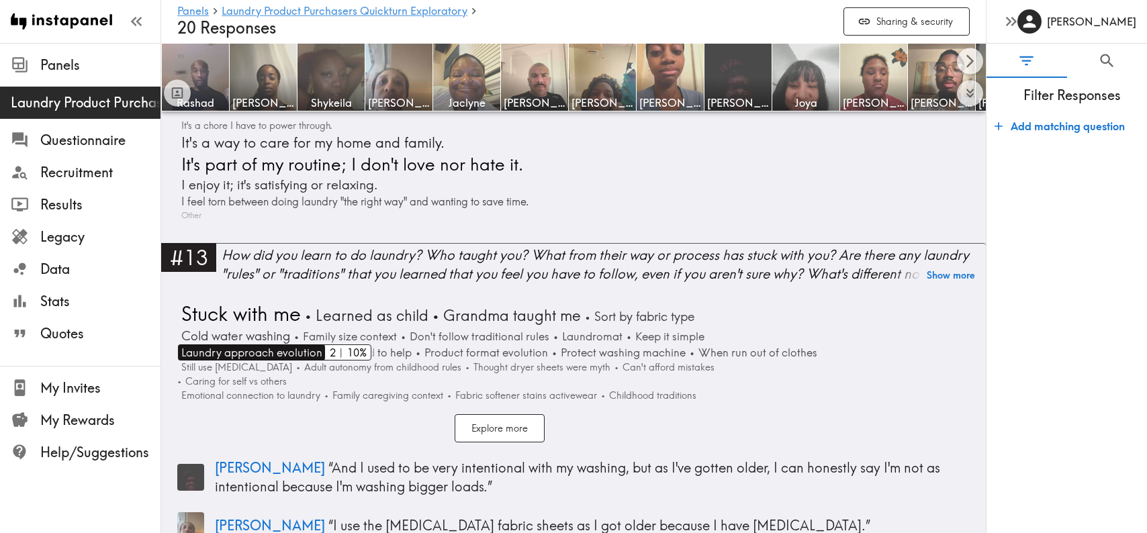
click at [293, 345] on span "Laundry approach evolution" at bounding box center [250, 353] width 144 height 16
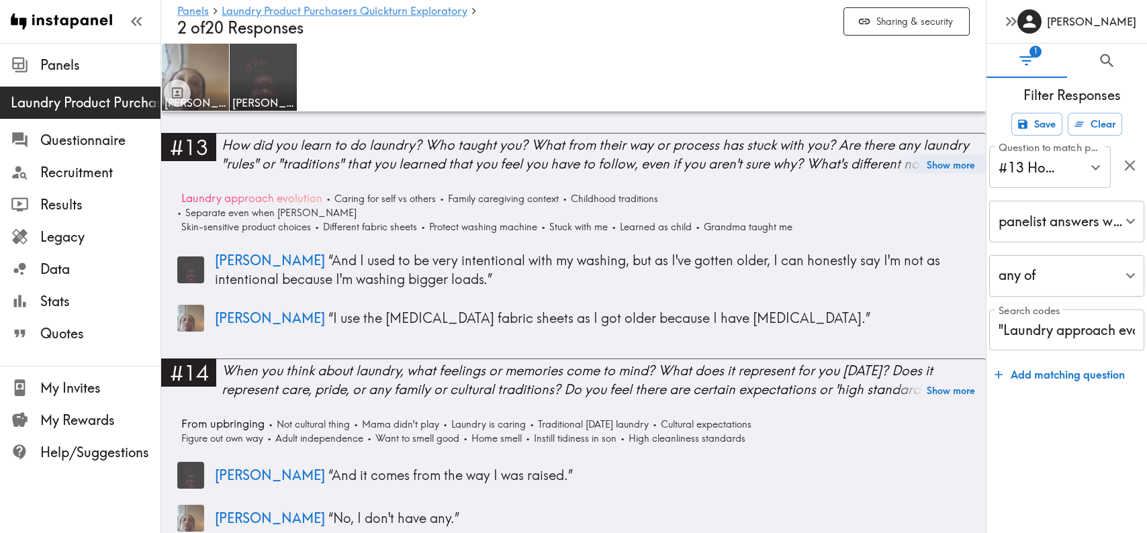
scroll to position [3068, 0]
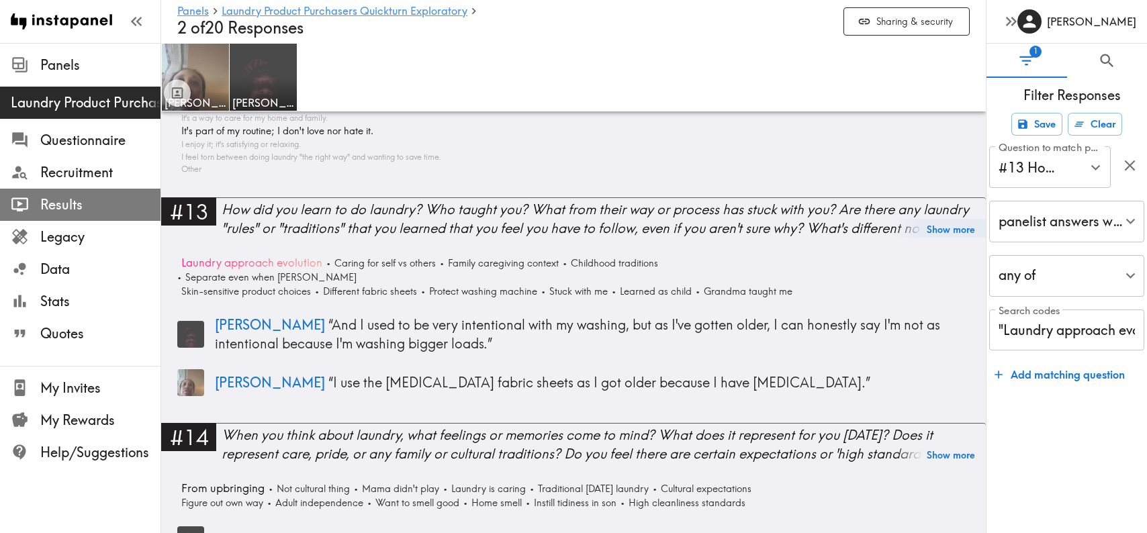
click at [56, 201] on span "Results" at bounding box center [100, 204] width 120 height 19
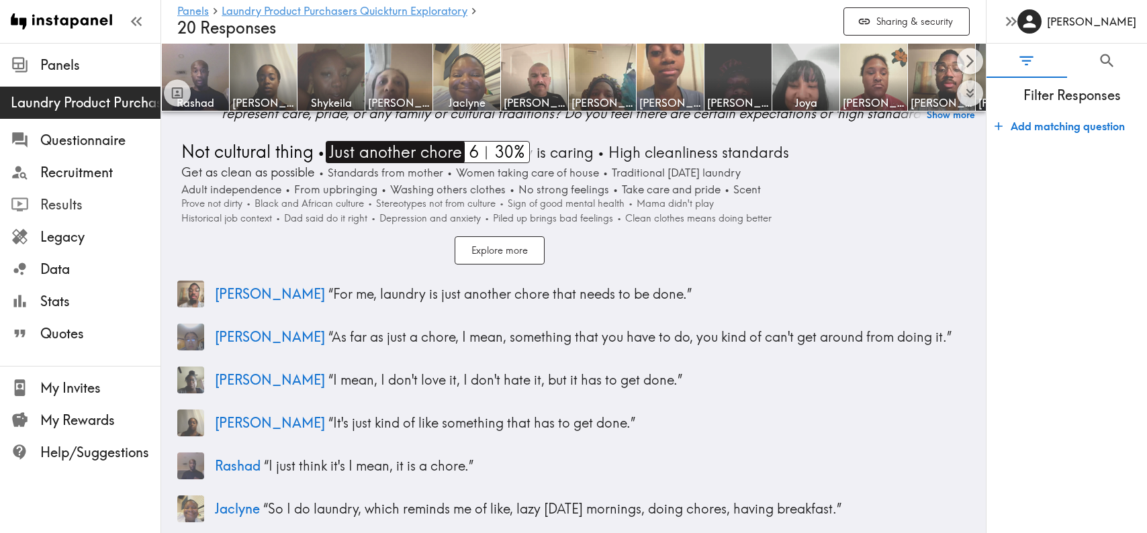
scroll to position [4206, 0]
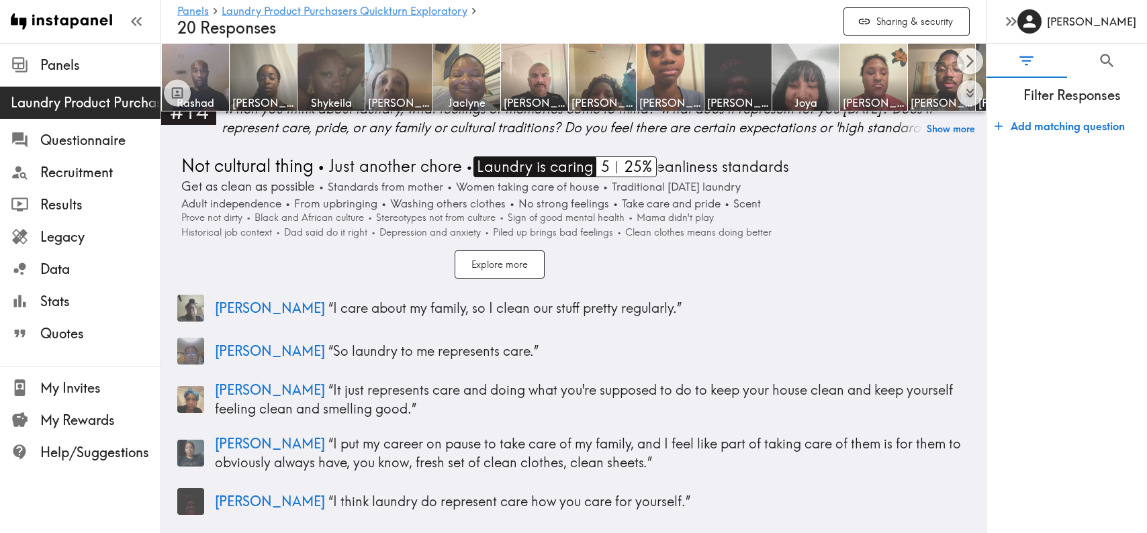
click at [546, 157] on span "Laundry is caring" at bounding box center [534, 167] width 120 height 21
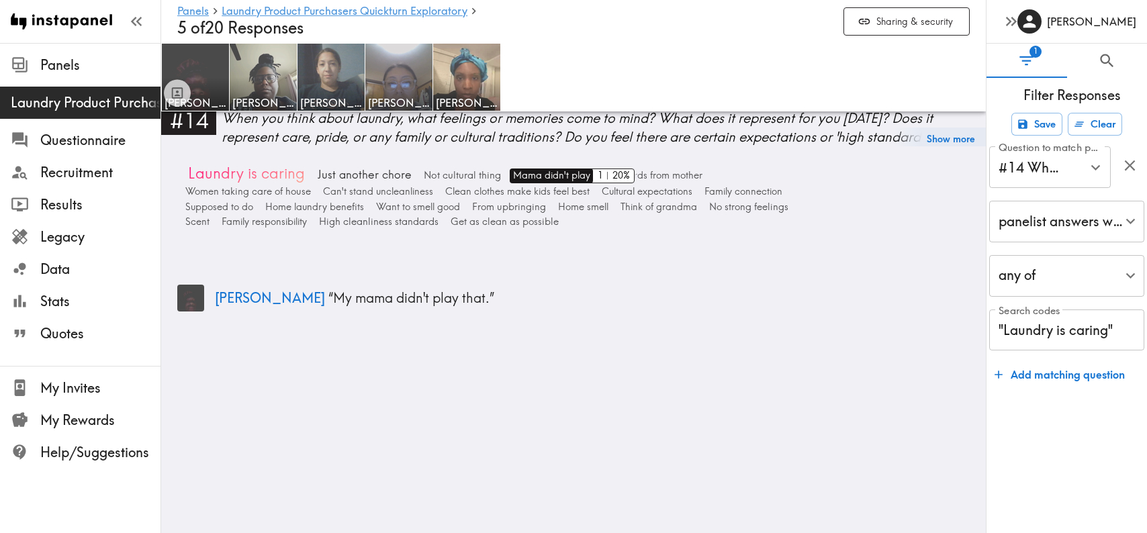
scroll to position [3708, 0]
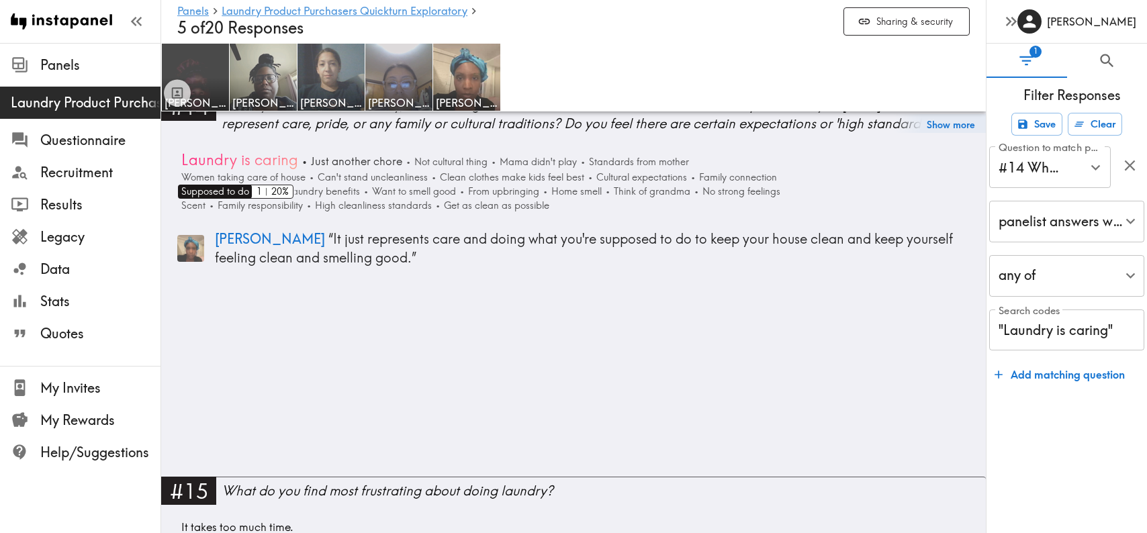
click at [239, 185] on span "Supposed to do" at bounding box center [213, 192] width 71 height 14
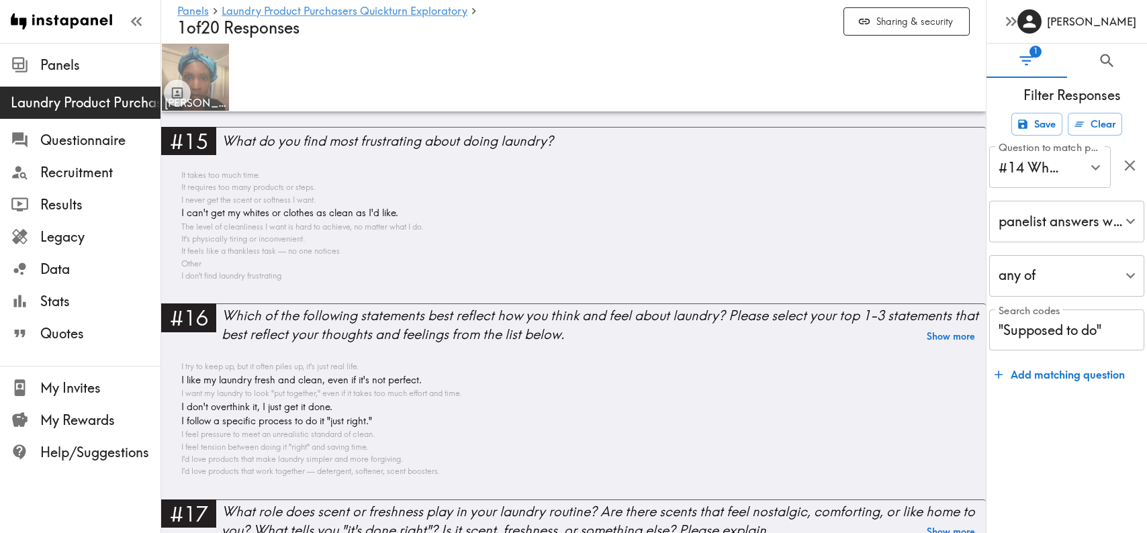
click at [212, 77] on img at bounding box center [196, 77] width 71 height 71
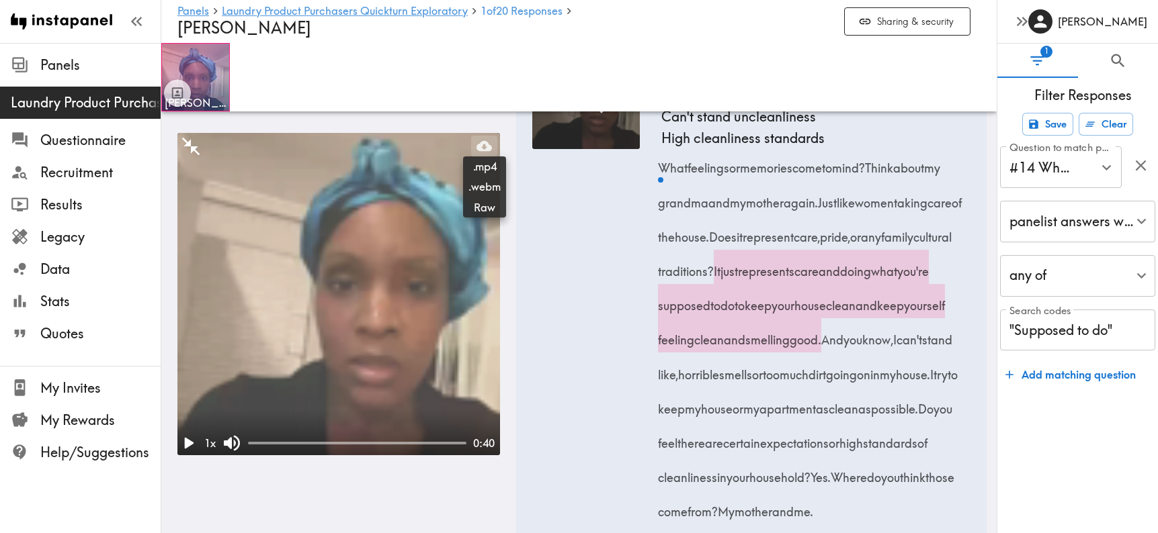
click at [481, 142] on icon at bounding box center [483, 145] width 15 height 15
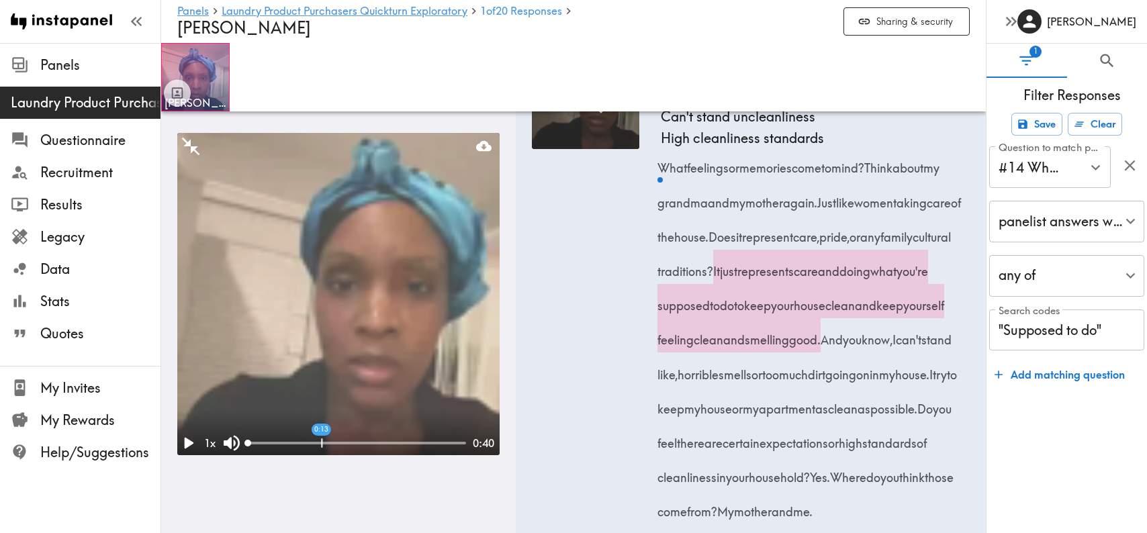
drag, startPoint x: 834, startPoint y: 411, endPoint x: 741, endPoint y: 511, distance: 136.4
click at [741, 511] on div "What feelings or memories come to mind? Think about my grandma and my mother ag…" at bounding box center [815, 335] width 309 height 378
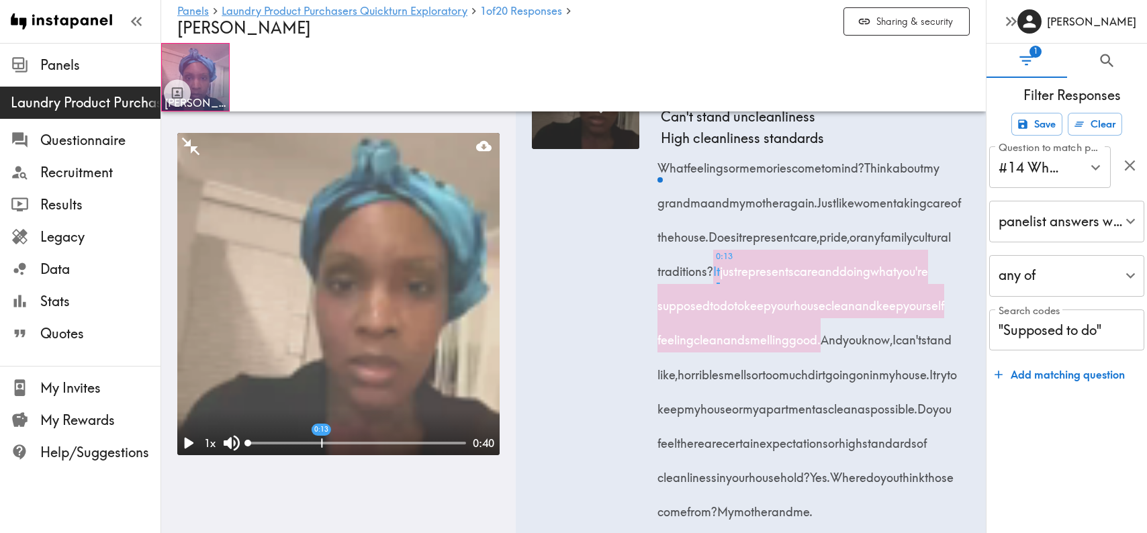
copy span "It just represents care and doing what you're supposed to do to keep your house…"
